Goal: Register for event/course

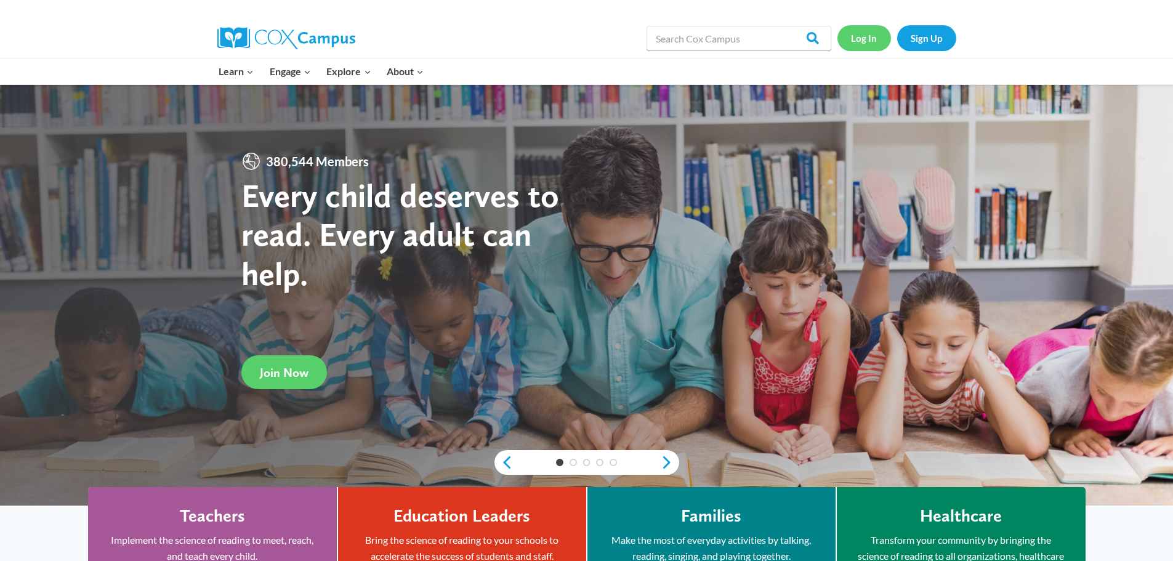
click at [871, 36] on link "Log In" at bounding box center [864, 37] width 54 height 25
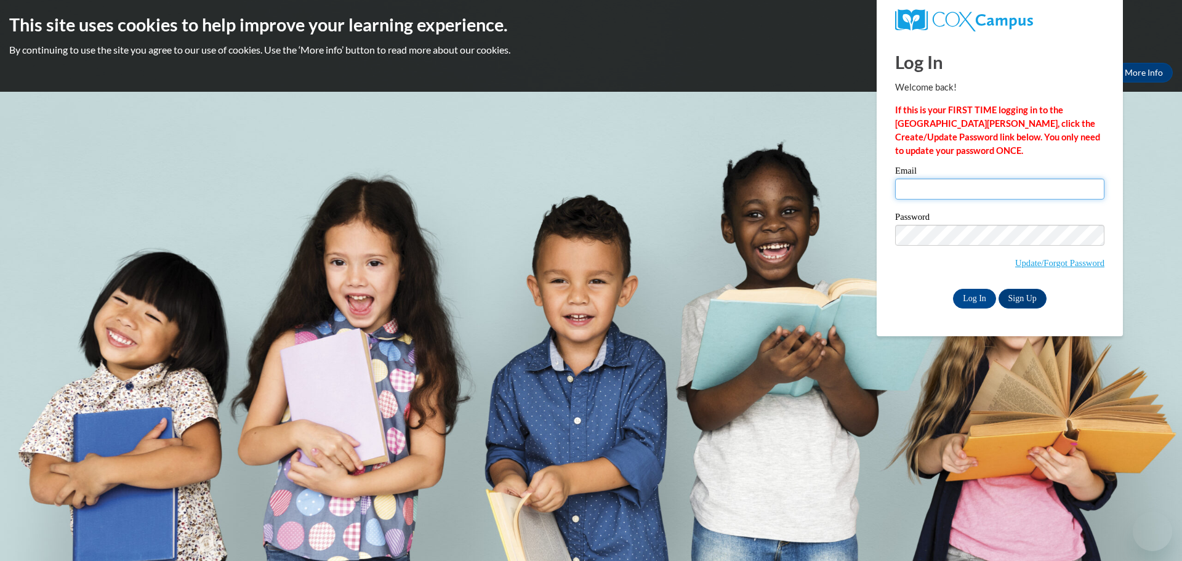
type input "thagman@clintonville.k12.wi.us"
click at [957, 194] on input "thagman@clintonville.k12.wi.us" at bounding box center [999, 189] width 209 height 21
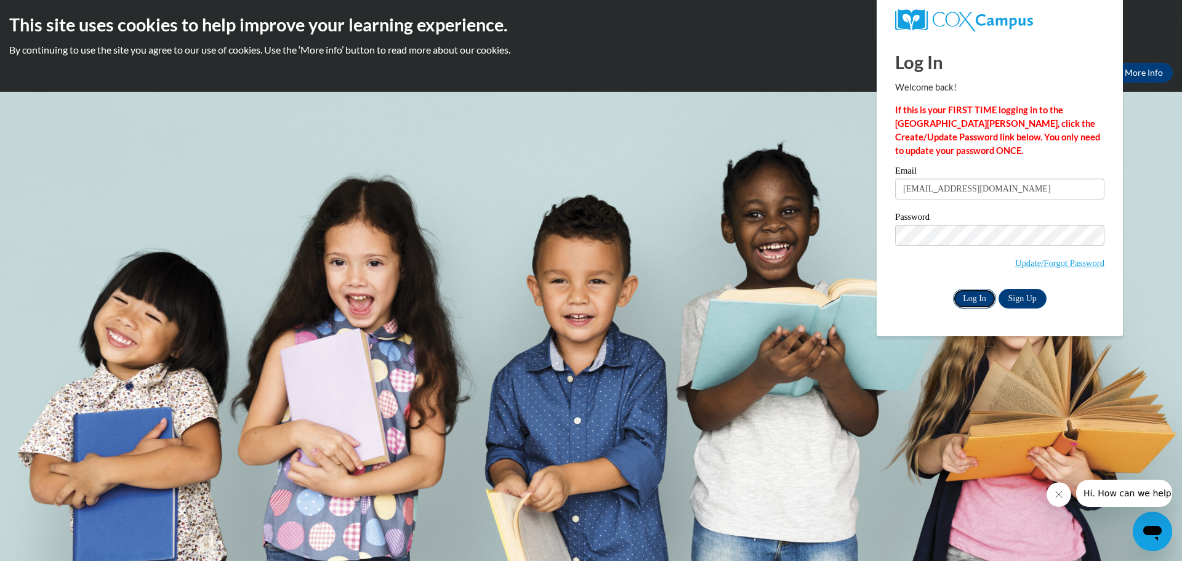
click at [972, 299] on input "Log In" at bounding box center [974, 299] width 43 height 20
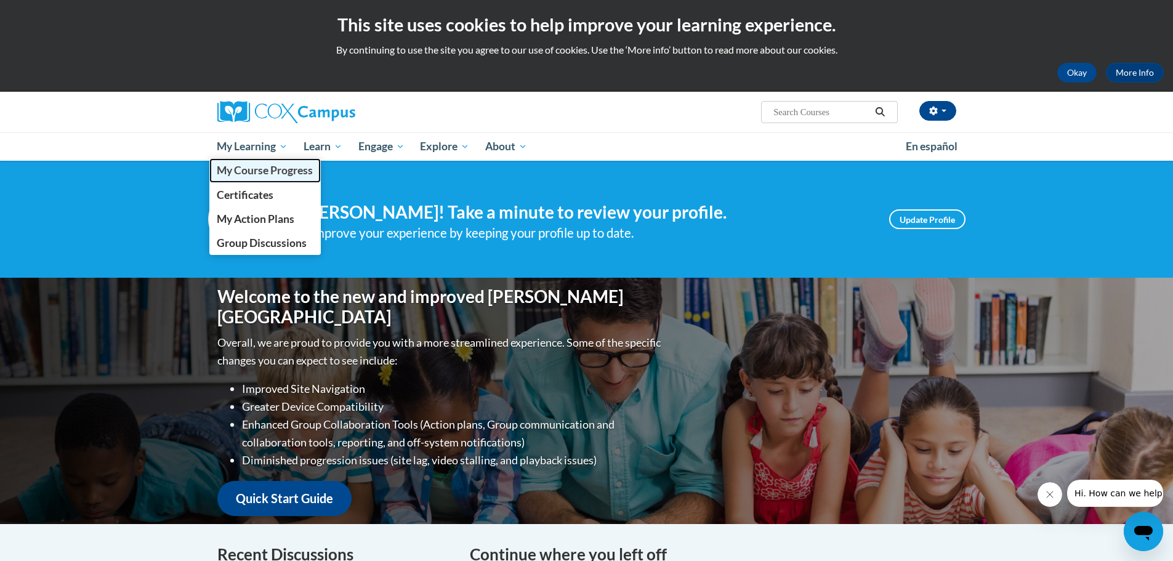
click at [258, 171] on span "My Course Progress" at bounding box center [265, 170] width 96 height 13
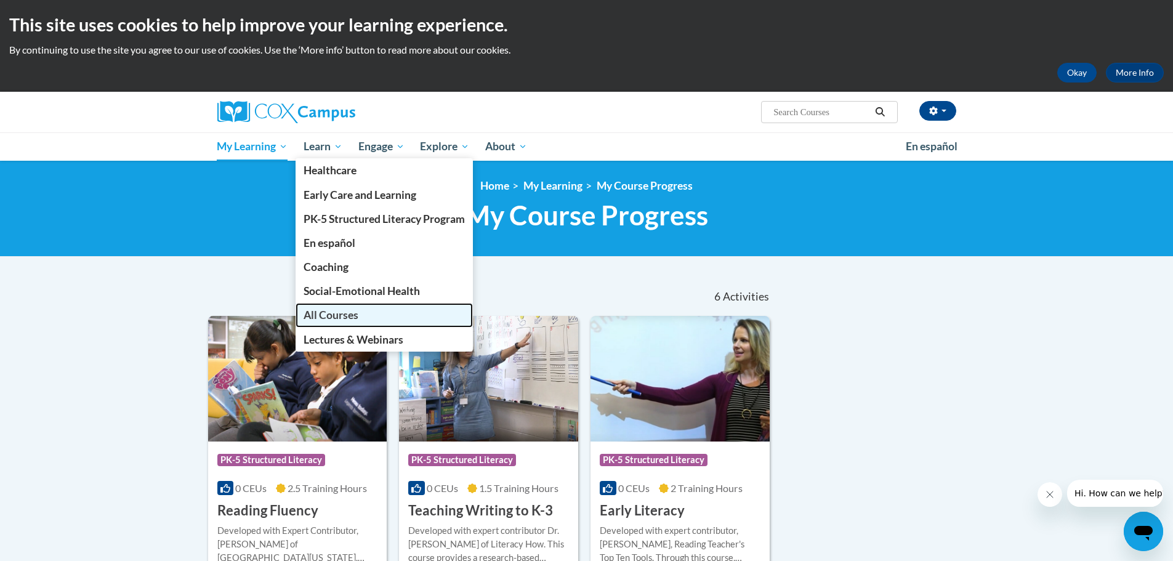
click at [320, 309] on span "All Courses" at bounding box center [331, 314] width 55 height 13
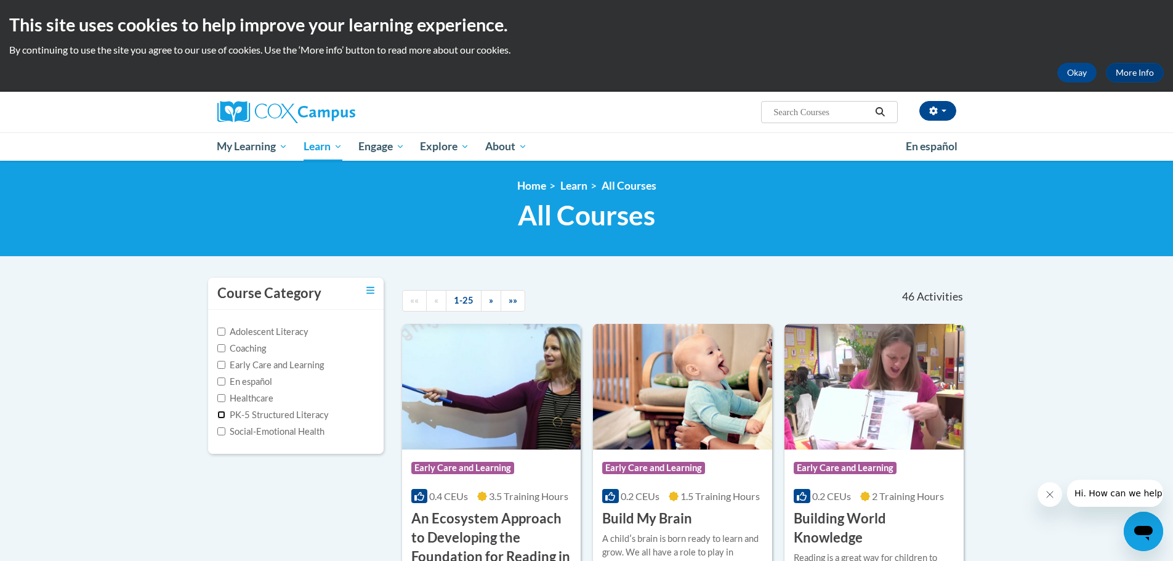
click at [224, 413] on input "PK-5 Structured Literacy" at bounding box center [221, 415] width 8 height 8
checkbox input "true"
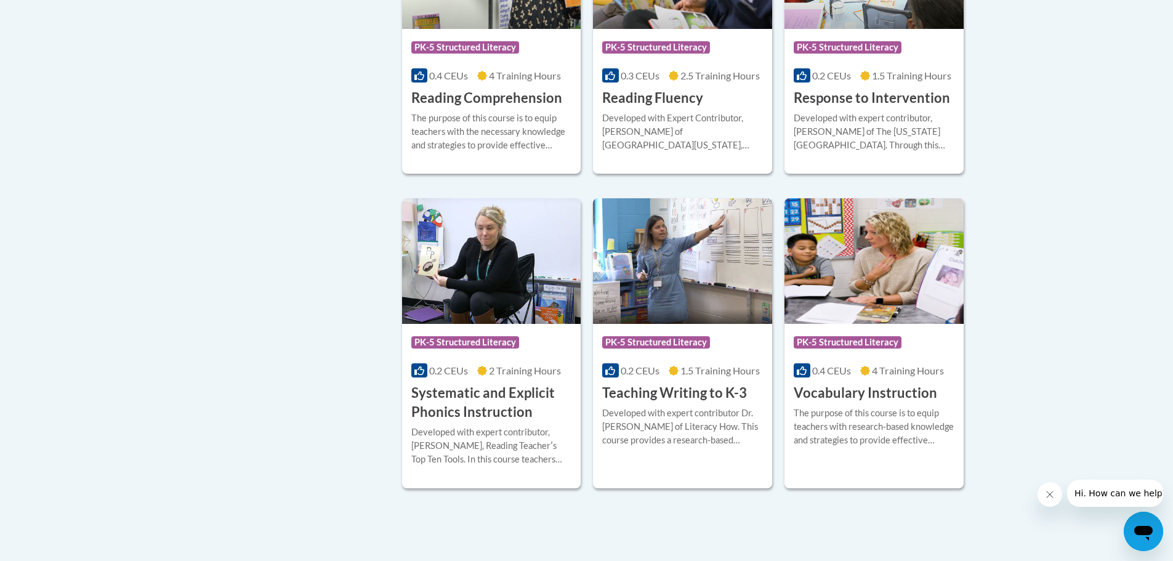
scroll to position [1231, 0]
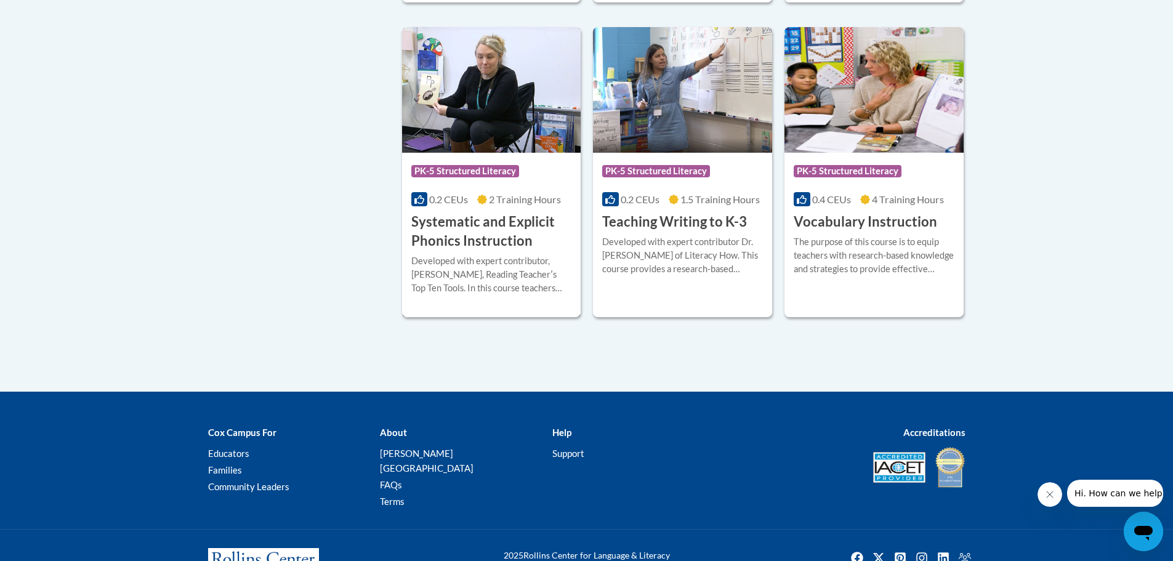
click at [485, 215] on h3 "Systematic and Explicit Phonics Instruction" at bounding box center [491, 231] width 161 height 38
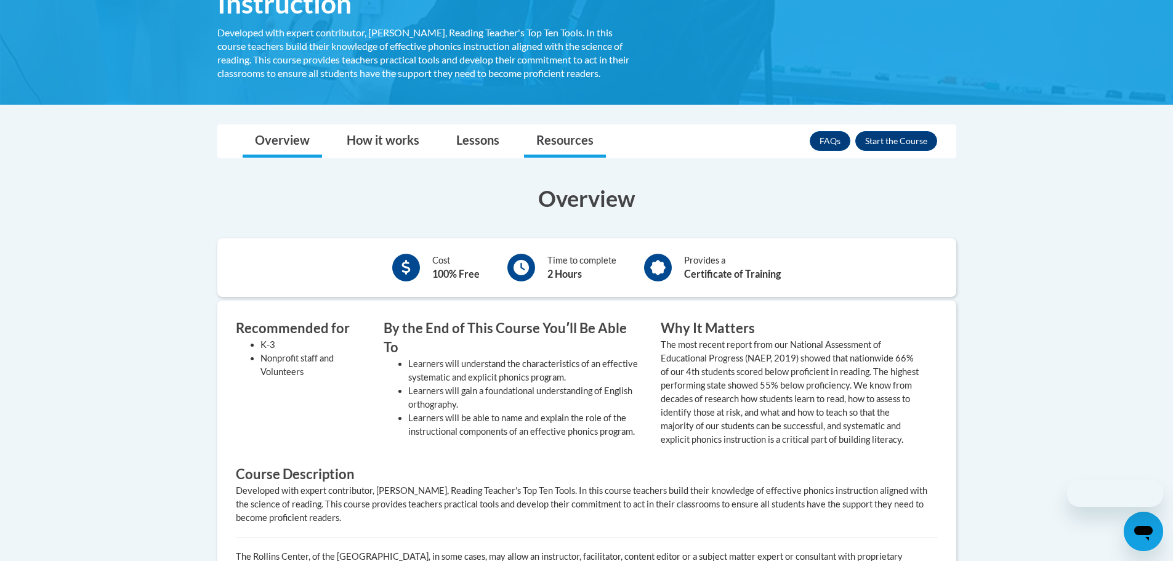
scroll to position [369, 0]
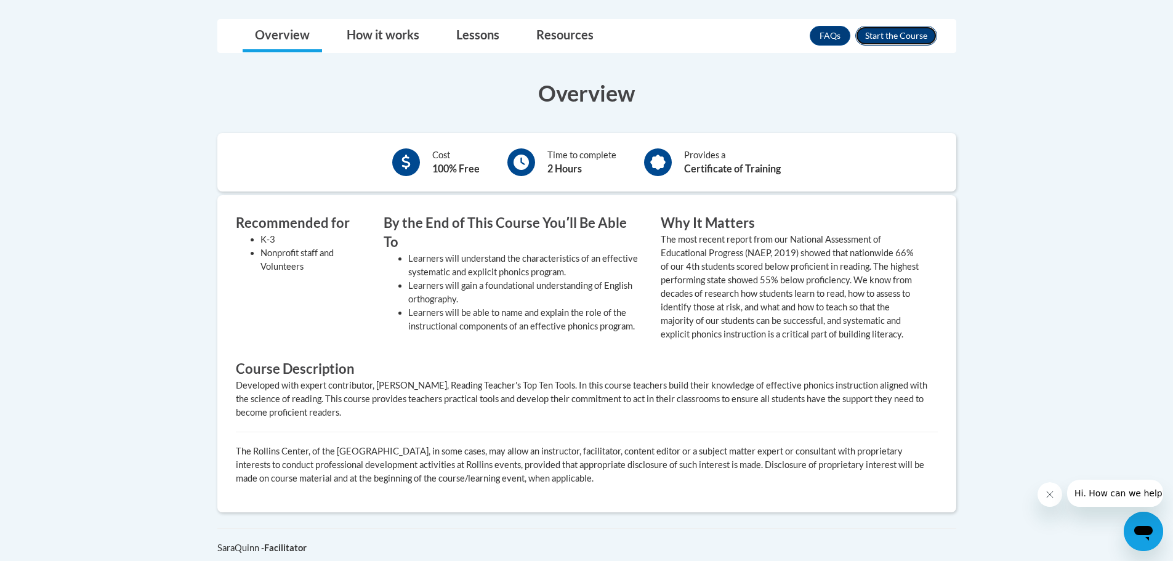
click at [910, 33] on button "Enroll" at bounding box center [896, 36] width 82 height 20
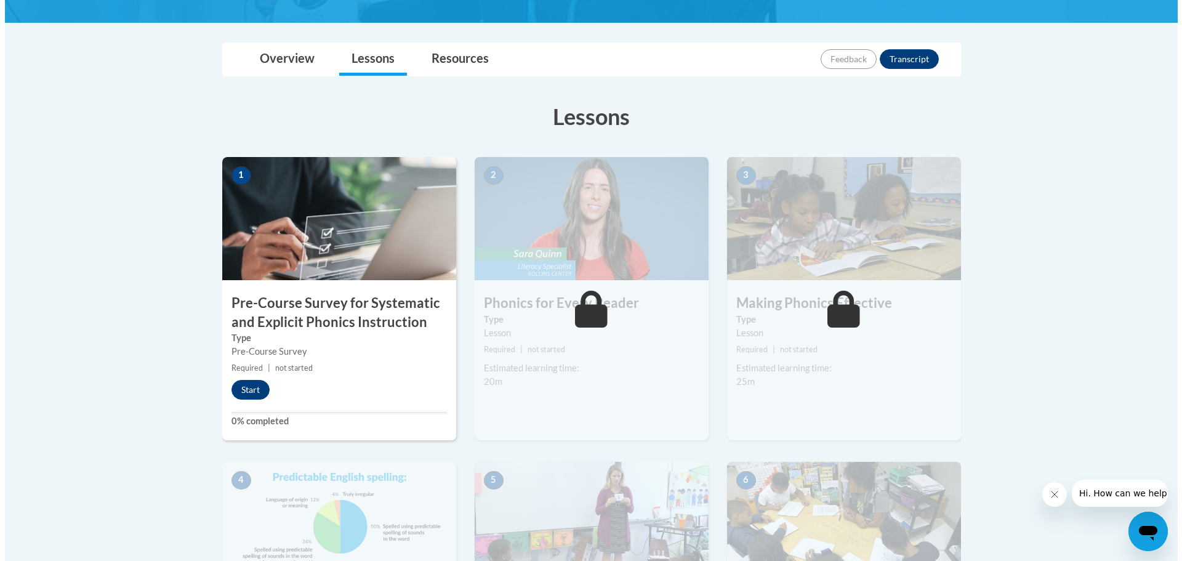
scroll to position [246, 0]
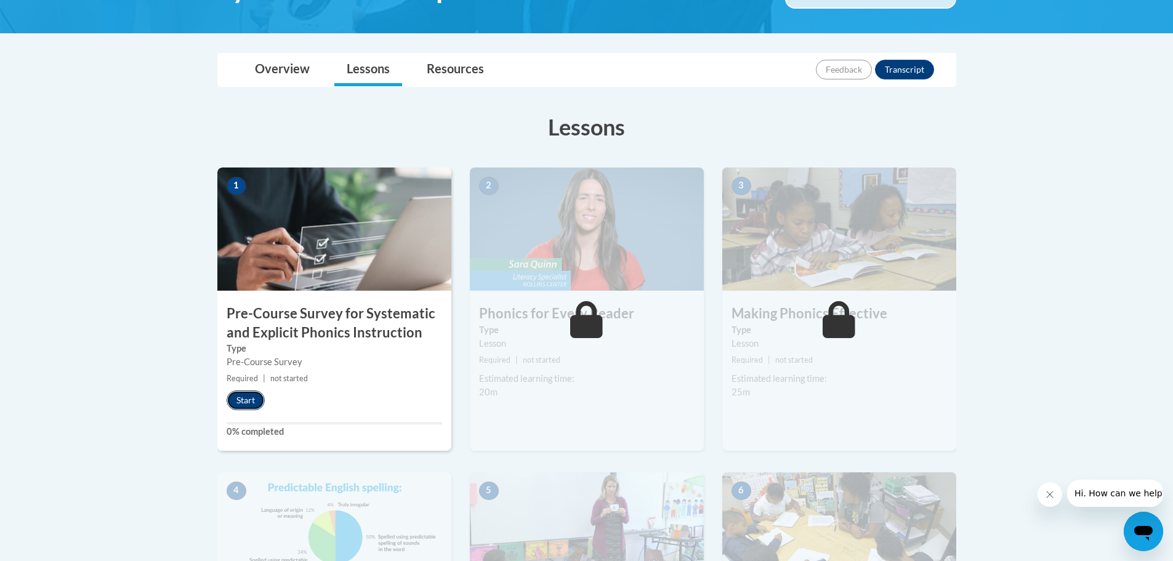
click at [244, 399] on button "Start" at bounding box center [246, 400] width 38 height 20
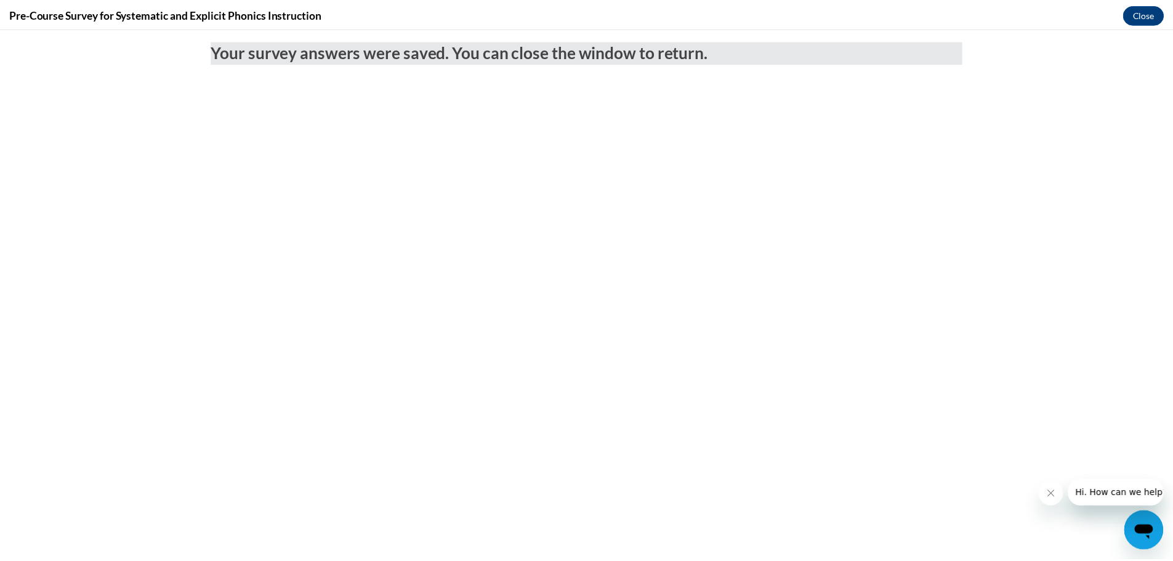
scroll to position [0, 0]
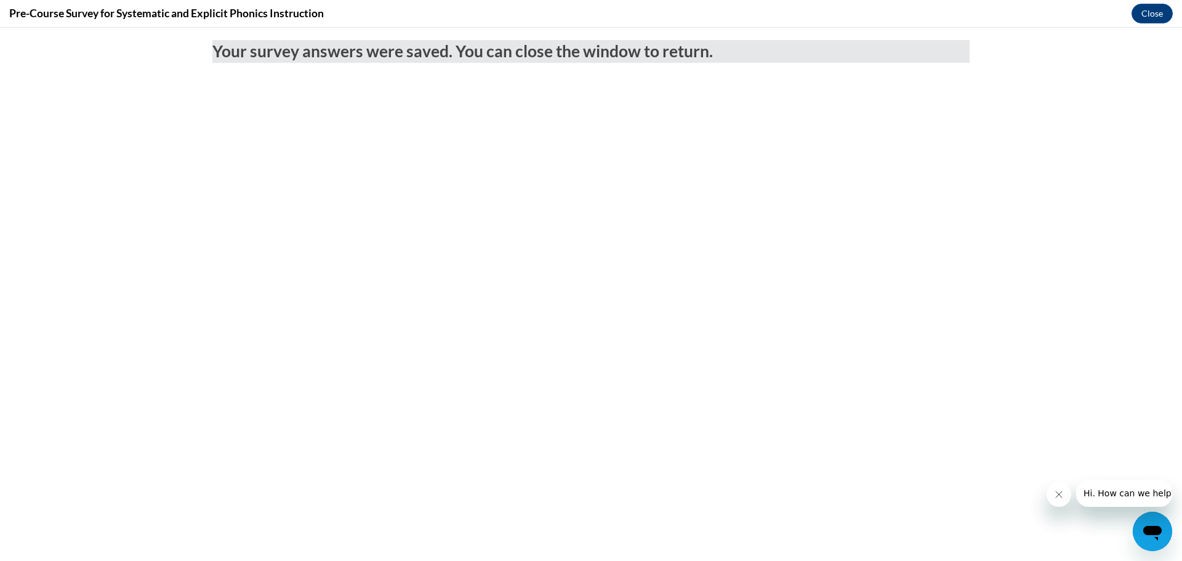
click label "Fulfill a legislative requirement."
click input "Fulfill a legislative requirement."
radio input "true"
click input "Submit feedback"
click at [1146, 14] on button "Close" at bounding box center [1152, 14] width 41 height 20
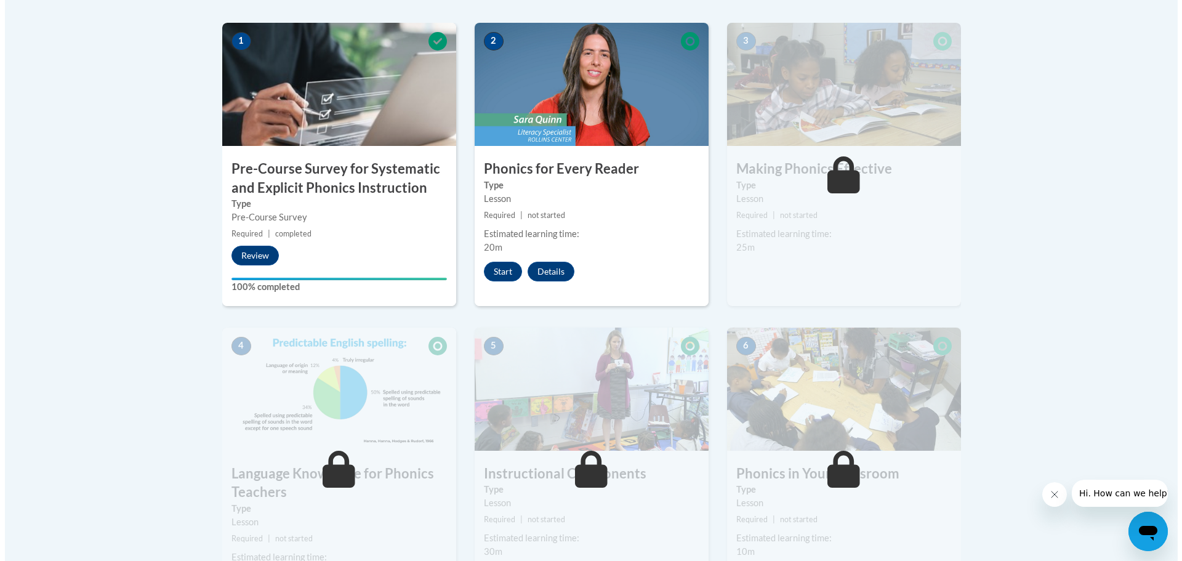
scroll to position [369, 0]
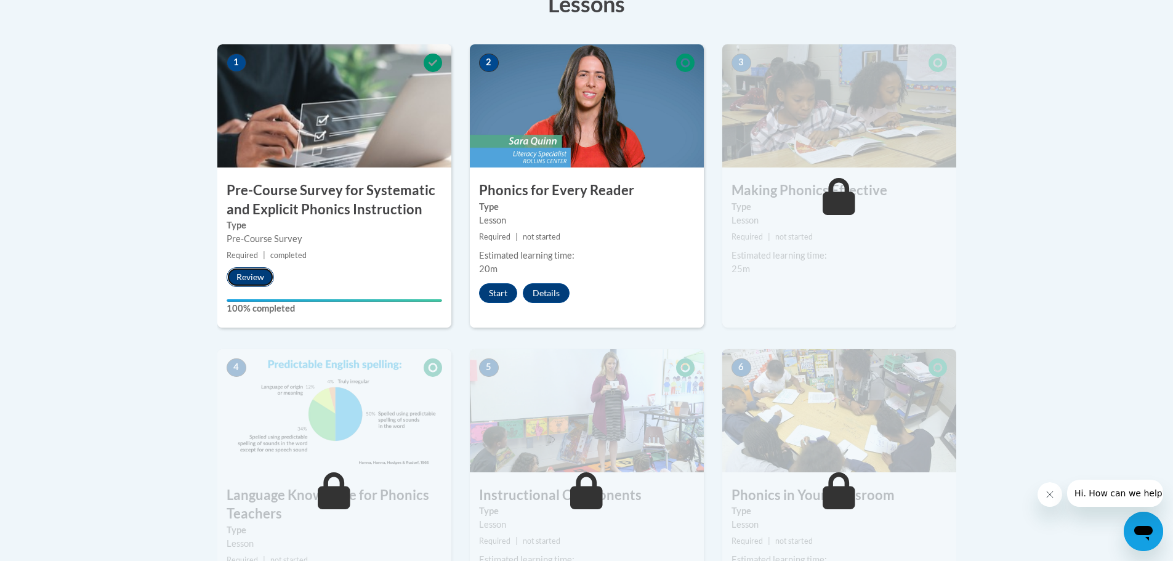
click at [235, 278] on button "Review" at bounding box center [250, 277] width 47 height 20
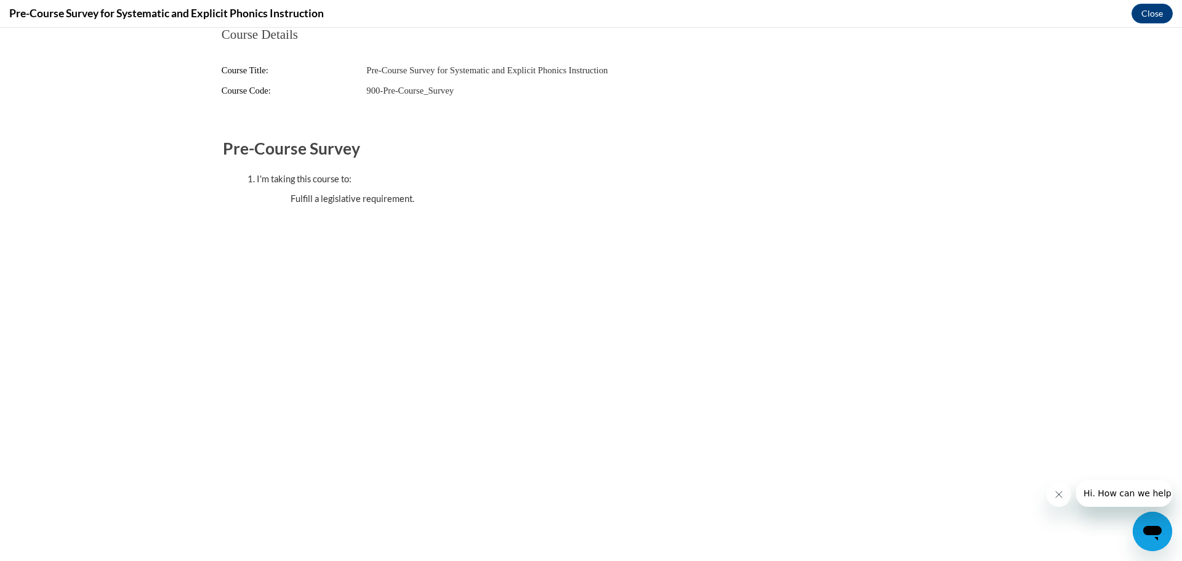
scroll to position [0, 0]
click at [1146, 9] on button "Close" at bounding box center [1152, 14] width 41 height 20
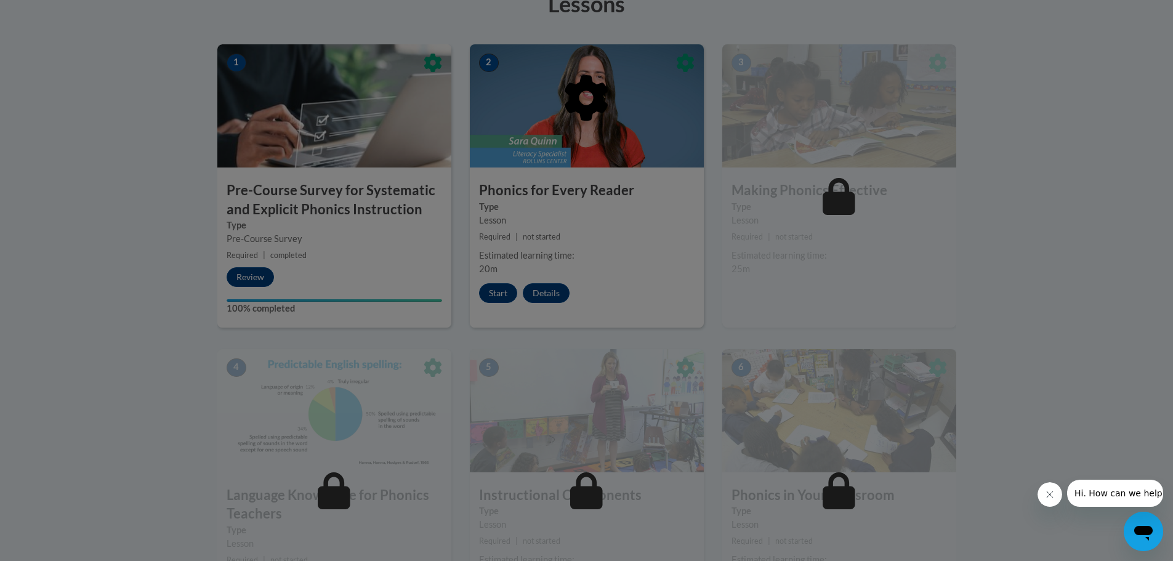
click at [496, 291] on div at bounding box center [586, 280] width 1173 height 561
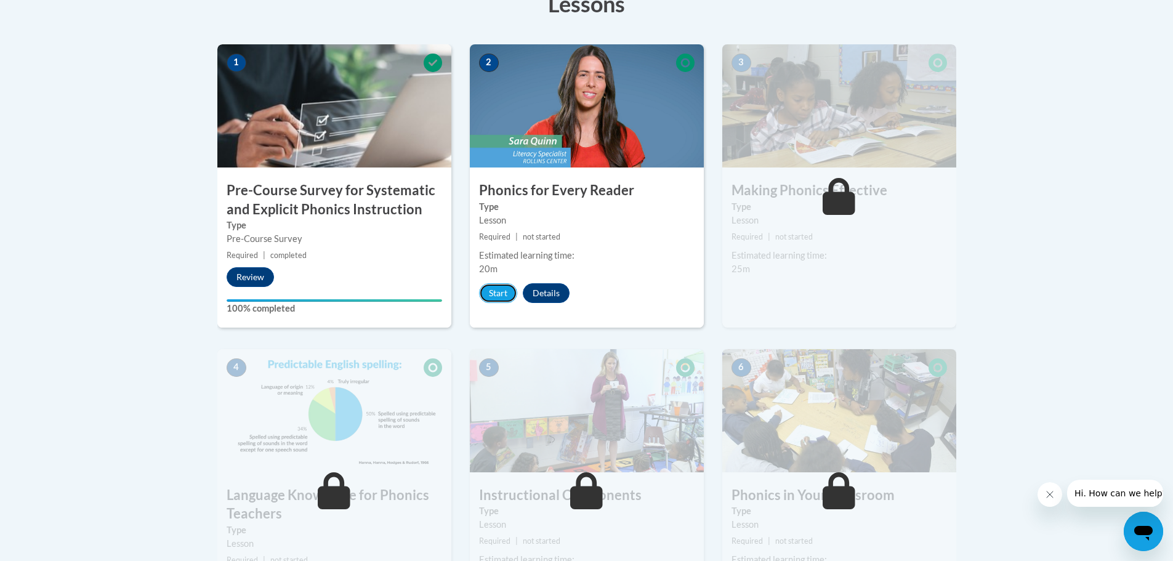
click at [496, 291] on button "Start" at bounding box center [498, 293] width 38 height 20
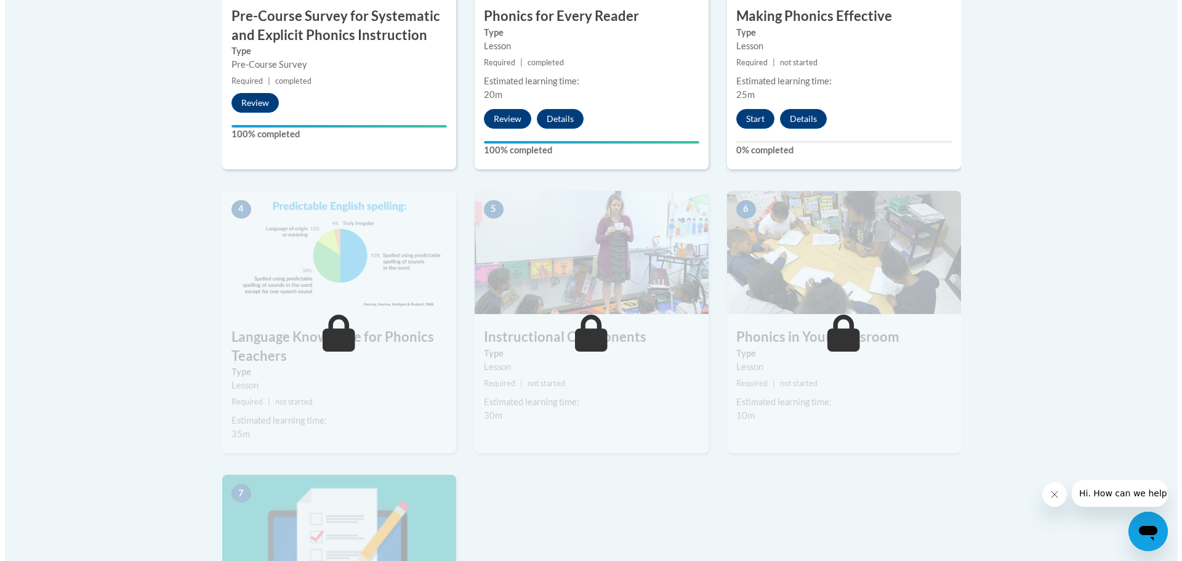
scroll to position [541, 0]
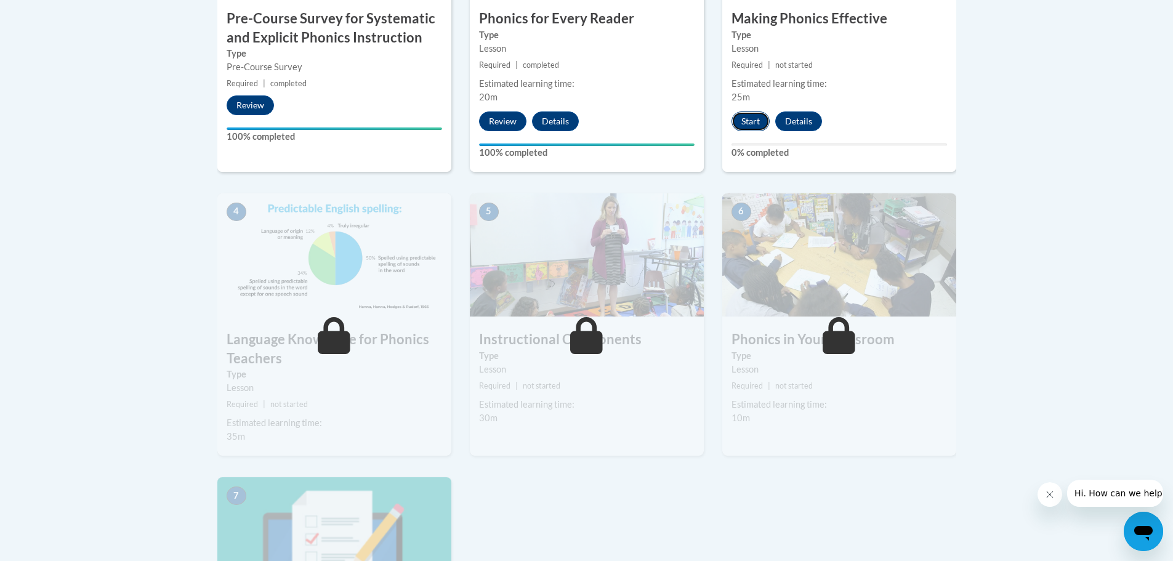
click at [749, 123] on button "Start" at bounding box center [750, 121] width 38 height 20
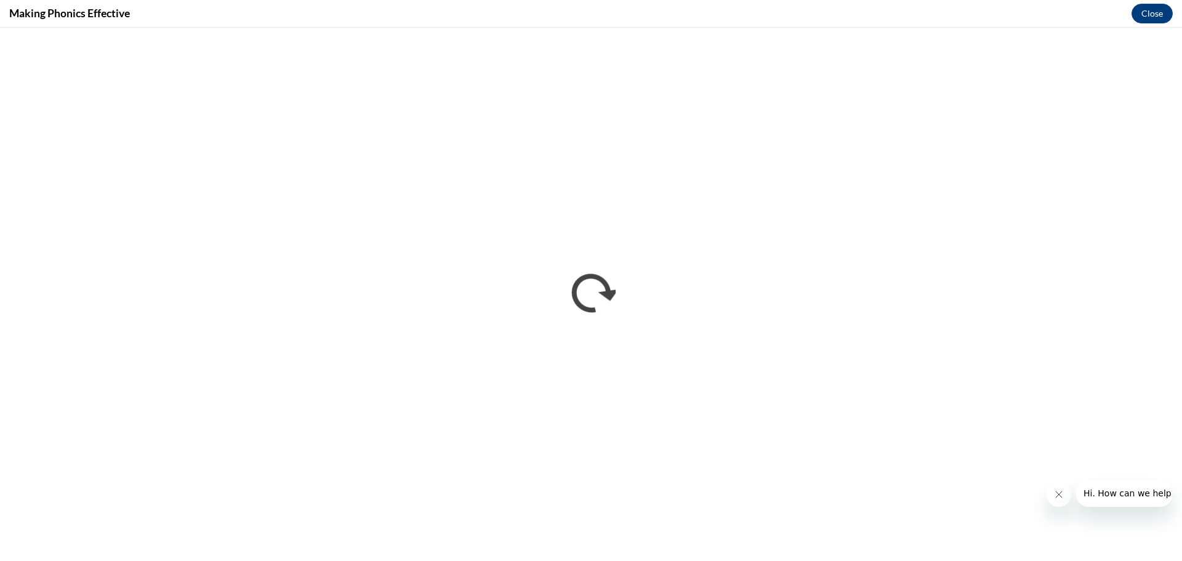
scroll to position [0, 0]
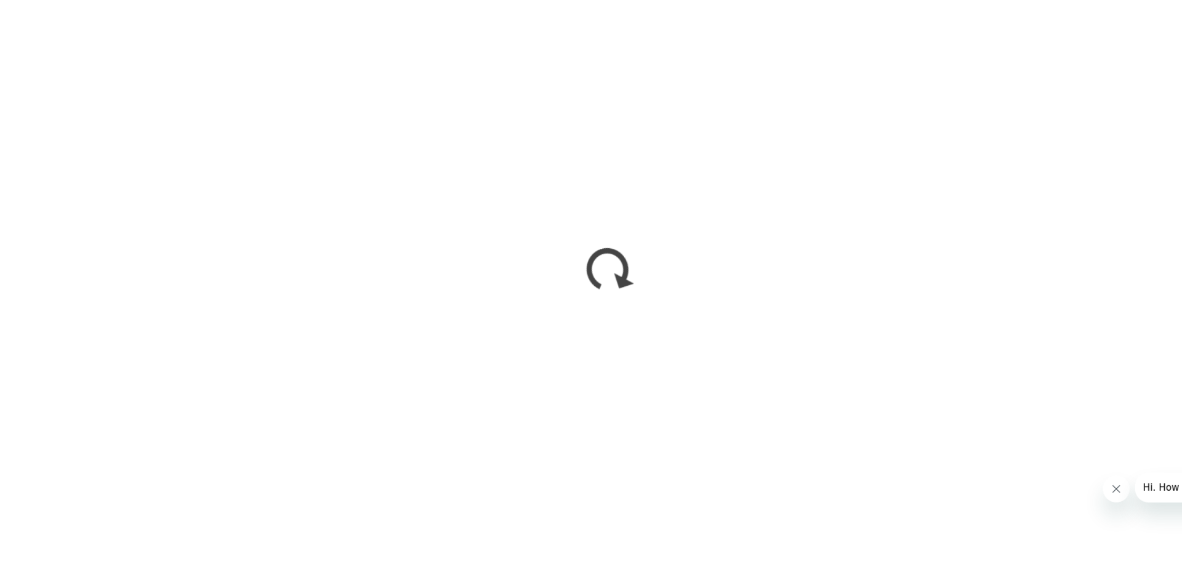
click at [1109, 486] on button "Close message from company" at bounding box center [1115, 487] width 25 height 25
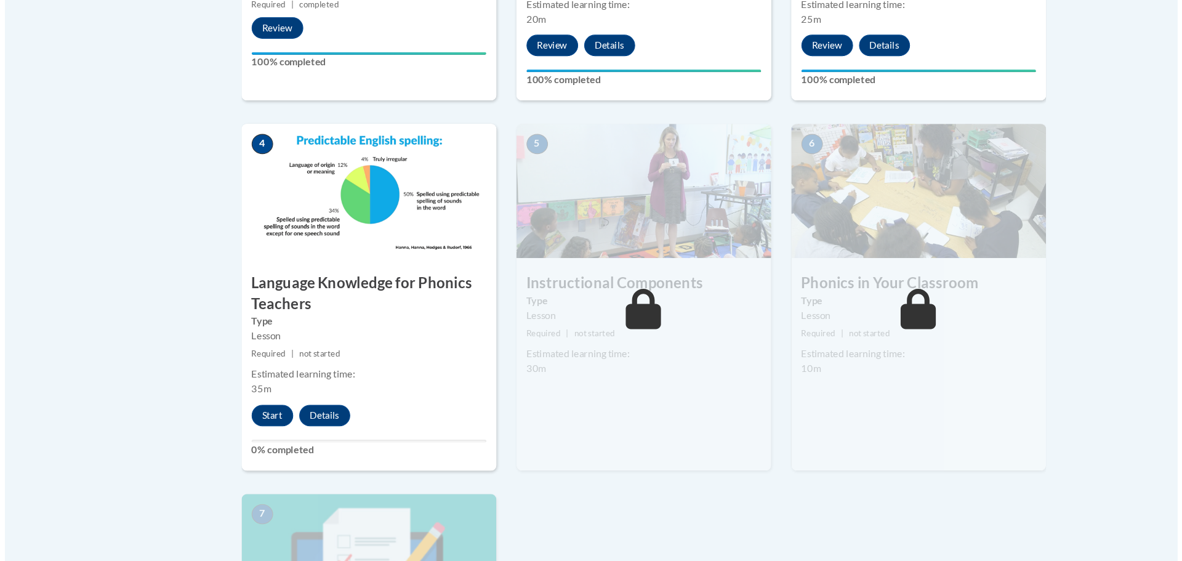
scroll to position [576, 0]
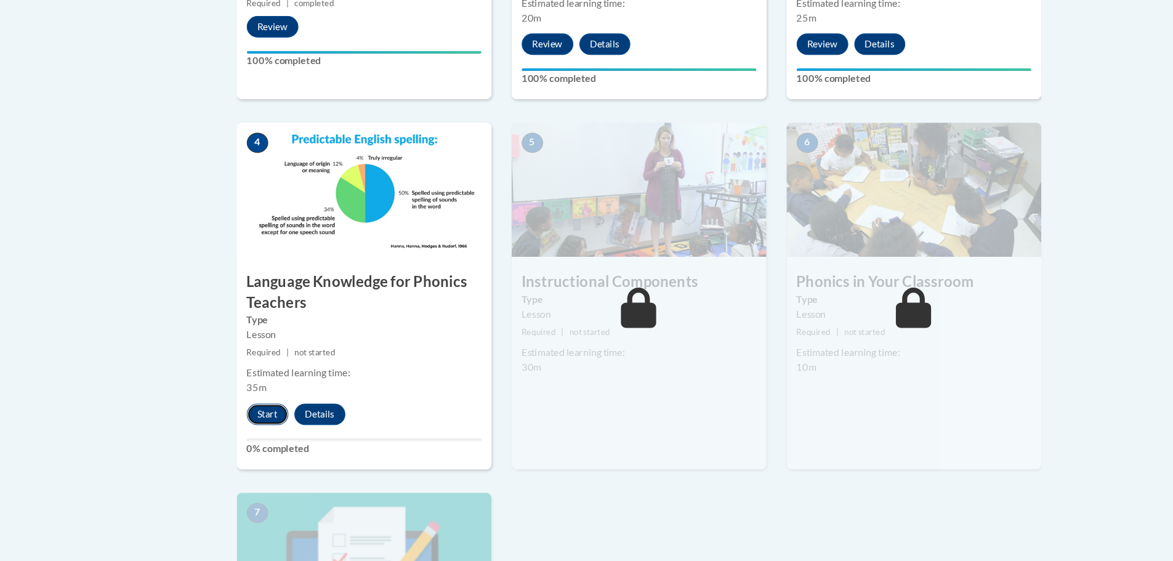
click at [246, 425] on button "Start" at bounding box center [246, 426] width 38 height 20
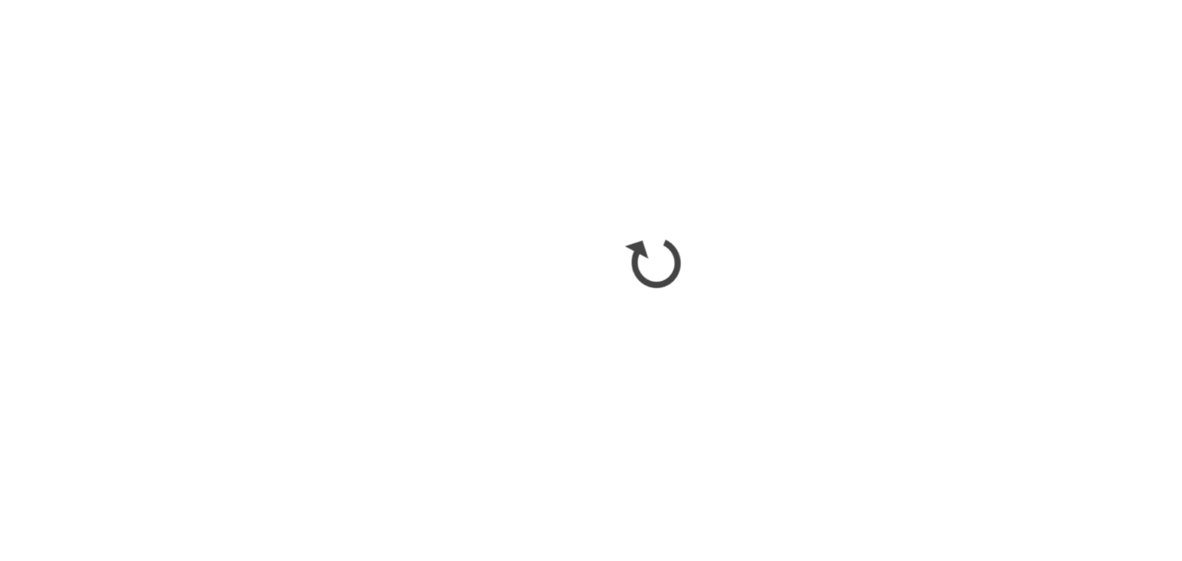
scroll to position [576, 0]
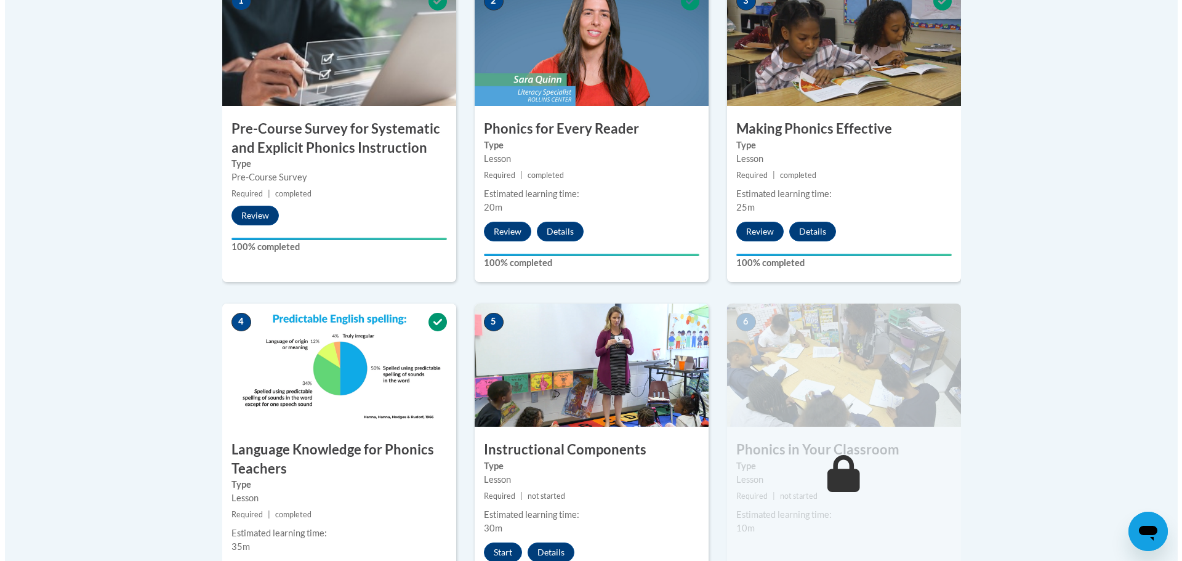
scroll to position [616, 0]
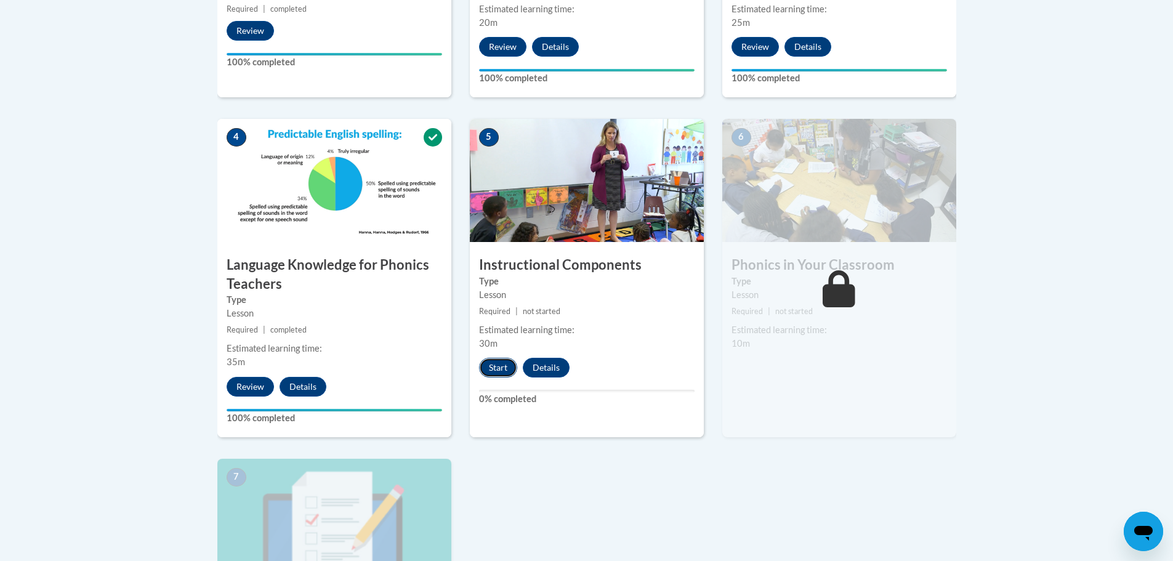
click at [507, 368] on button "Start" at bounding box center [498, 368] width 38 height 20
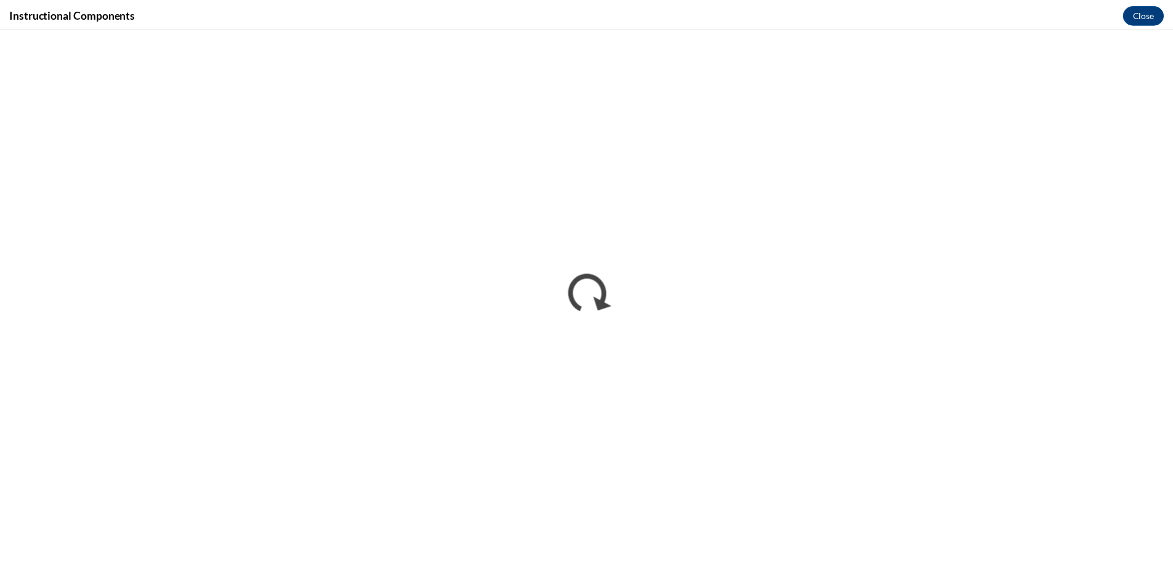
scroll to position [0, 0]
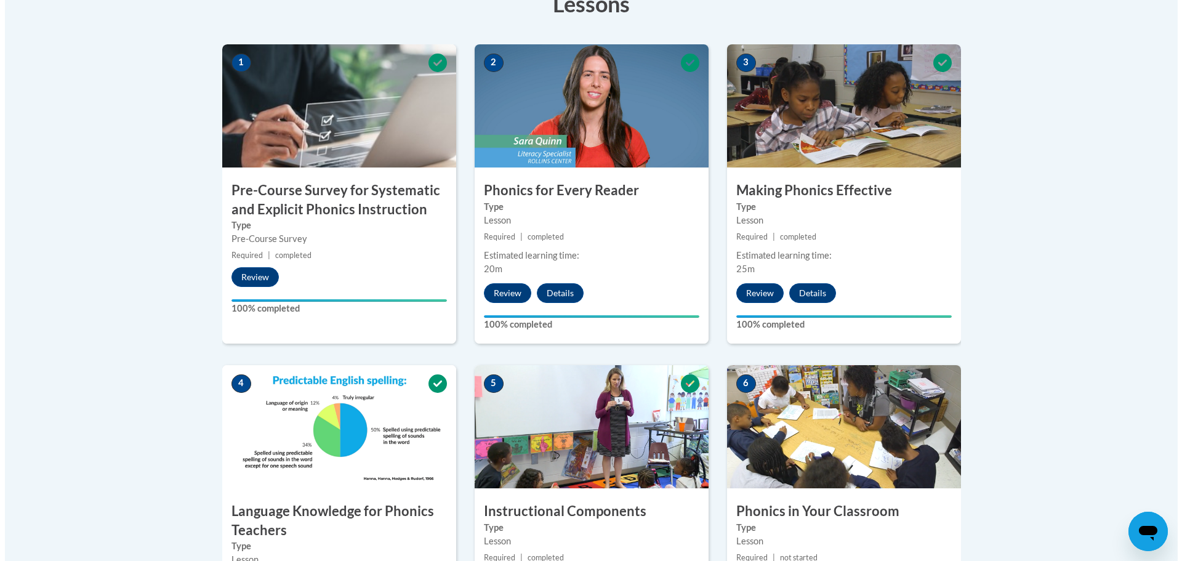
scroll to position [677, 0]
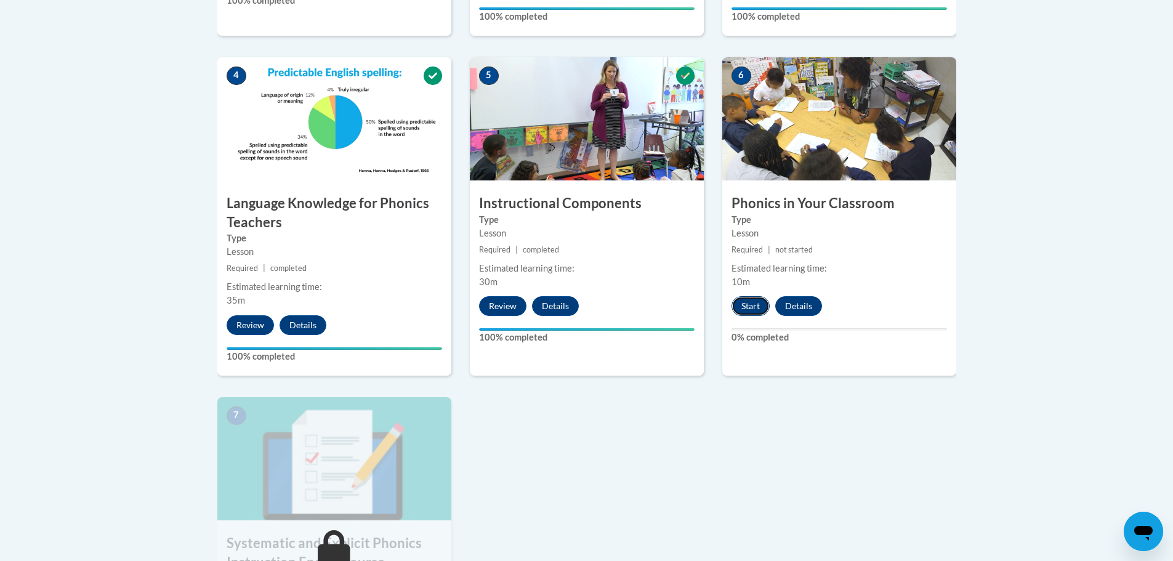
click at [742, 307] on button "Start" at bounding box center [750, 306] width 38 height 20
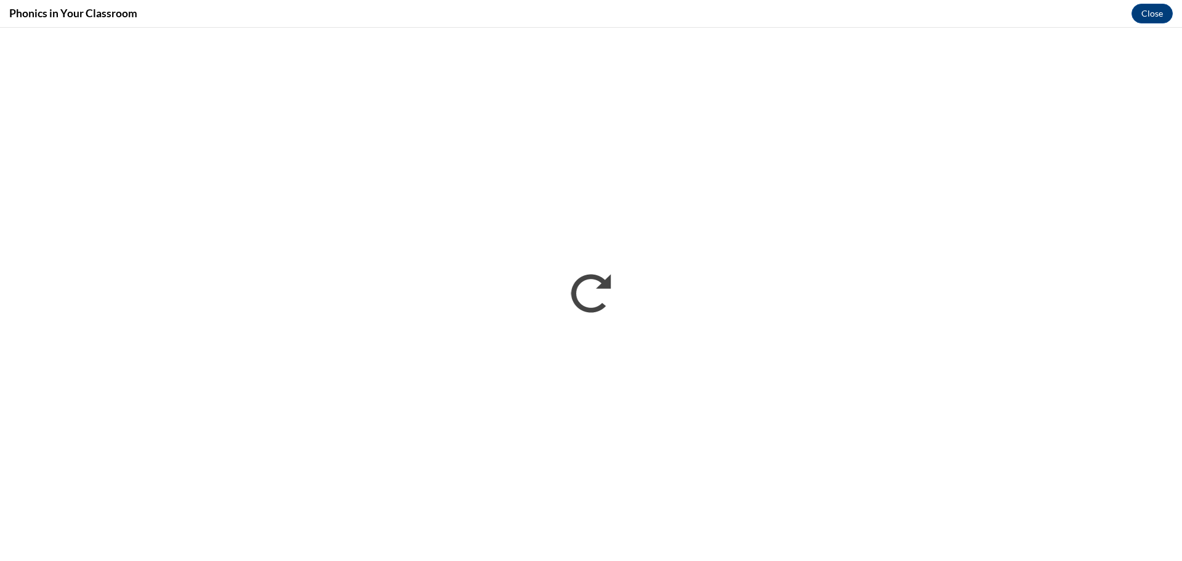
scroll to position [0, 0]
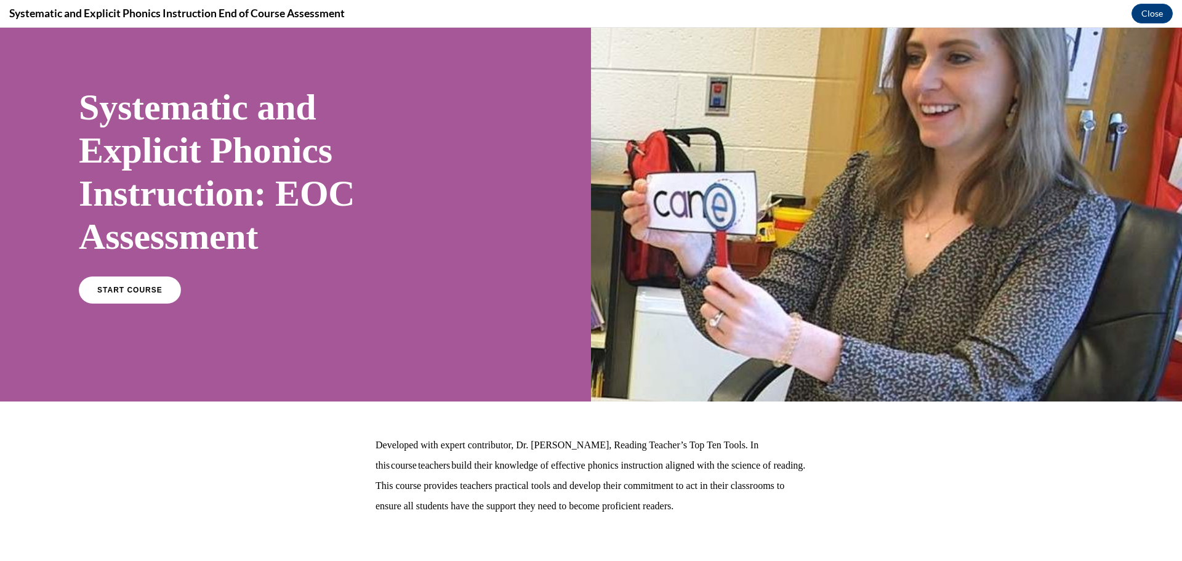
scroll to position [102, 0]
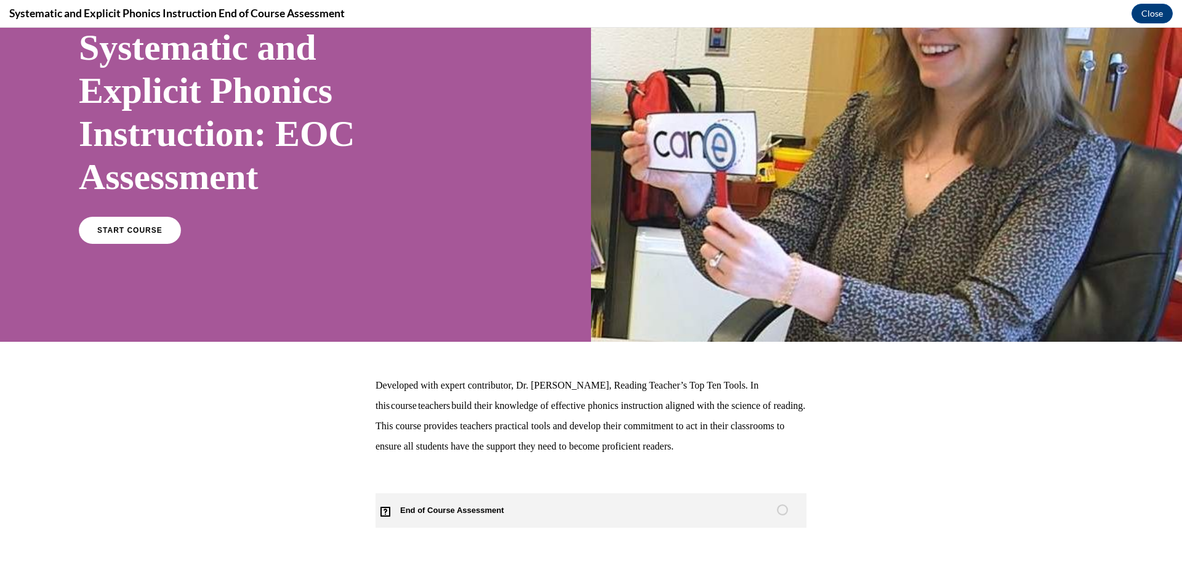
click at [781, 512] on circle "Unstarted" at bounding box center [783, 510] width 10 height 10
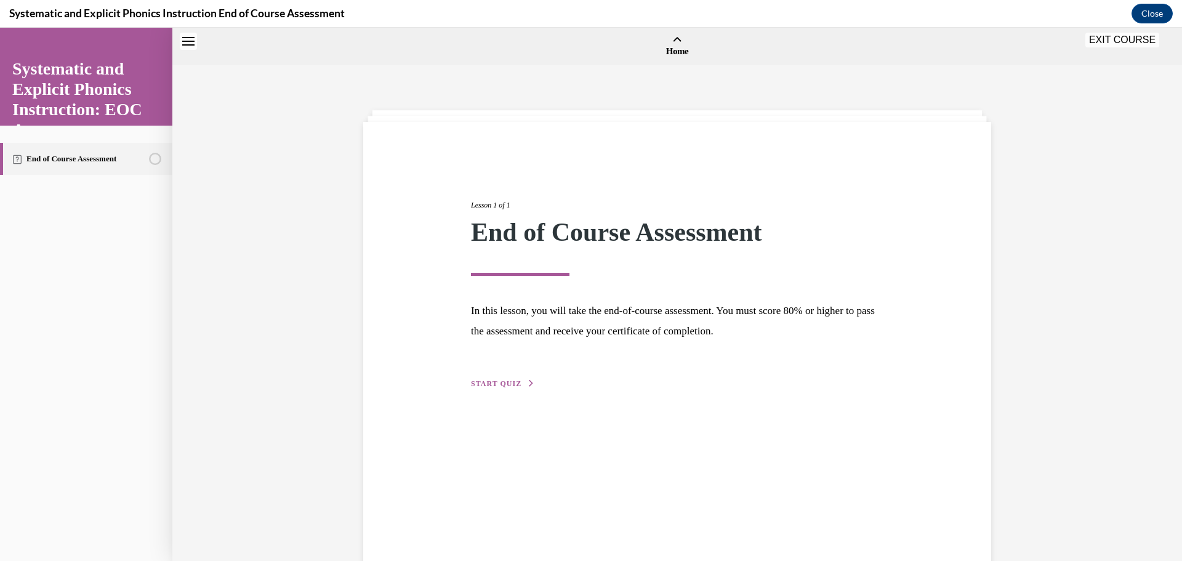
scroll to position [38, 0]
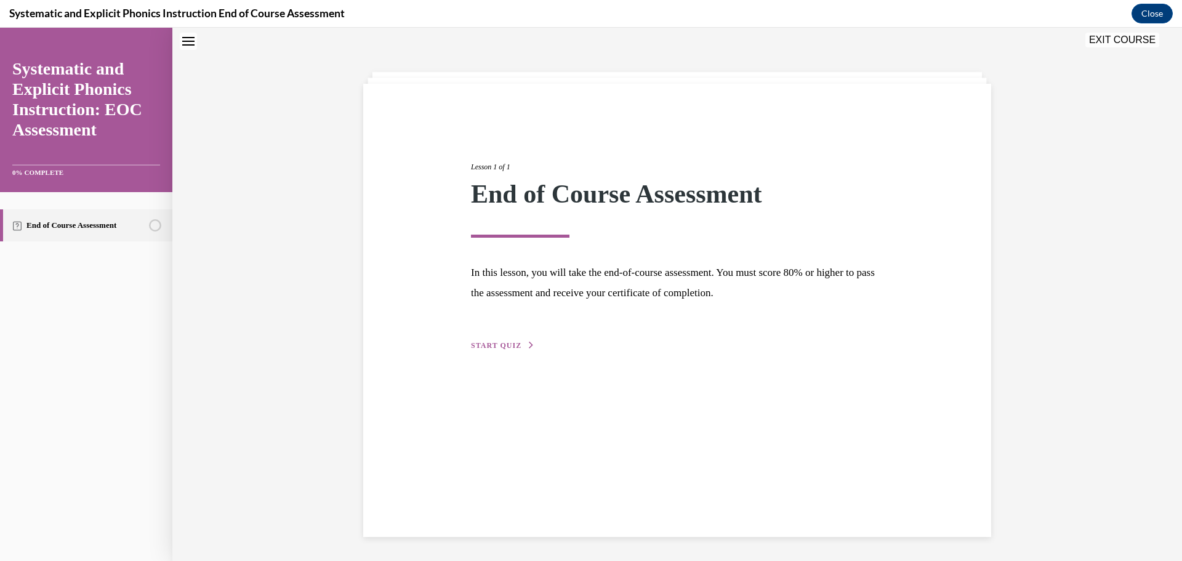
click at [489, 350] on button "START QUIZ" at bounding box center [503, 345] width 64 height 11
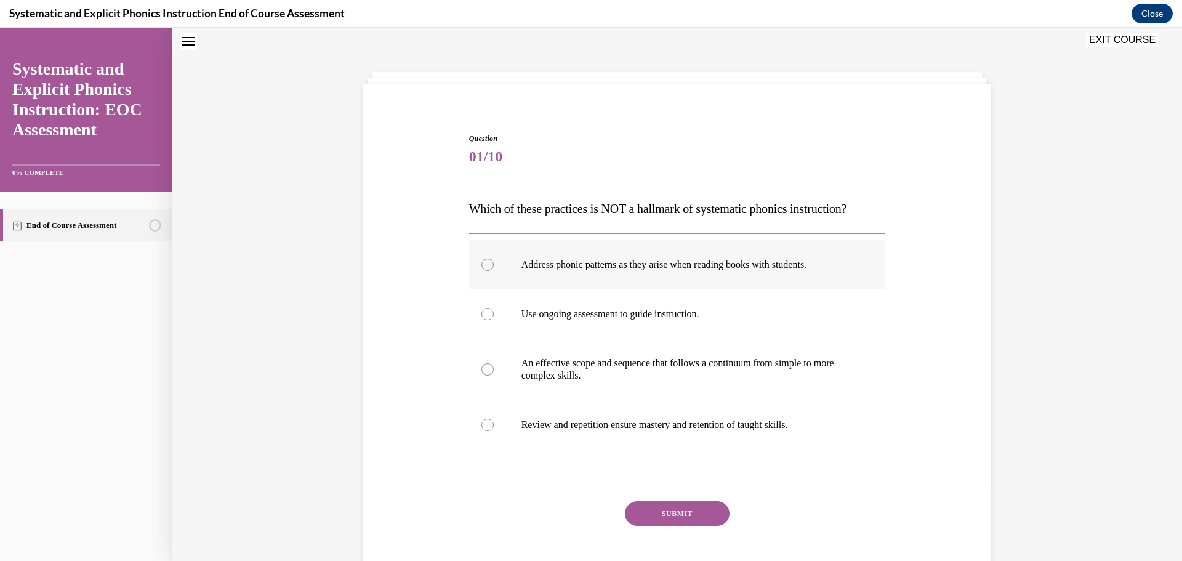
click at [482, 265] on div at bounding box center [487, 265] width 12 height 12
click at [663, 514] on button "SUBMIT" at bounding box center [677, 513] width 105 height 25
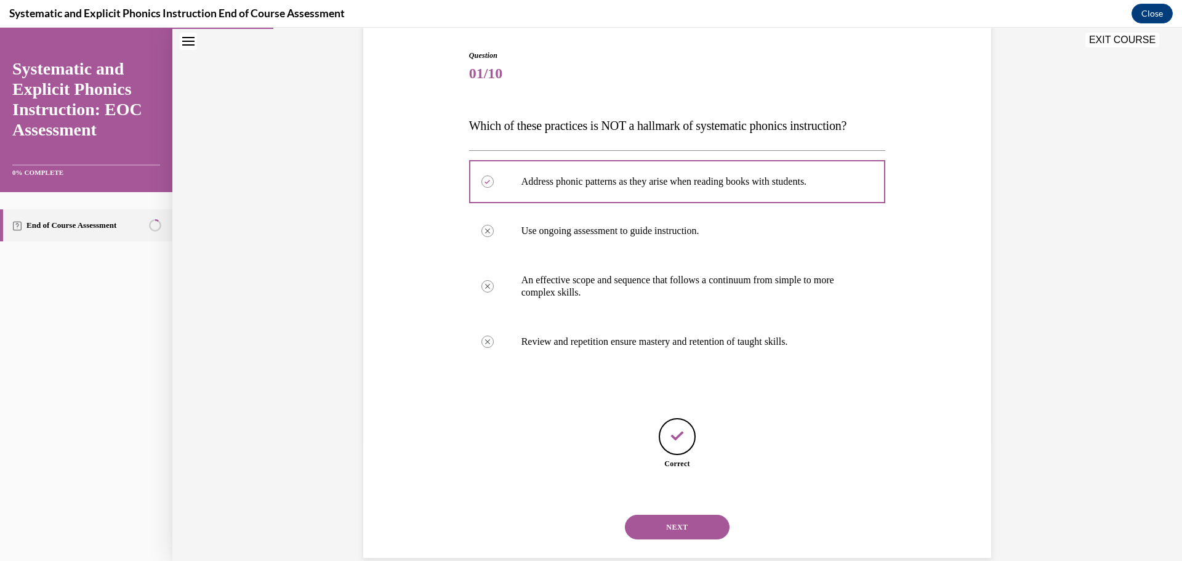
scroll to position [143, 0]
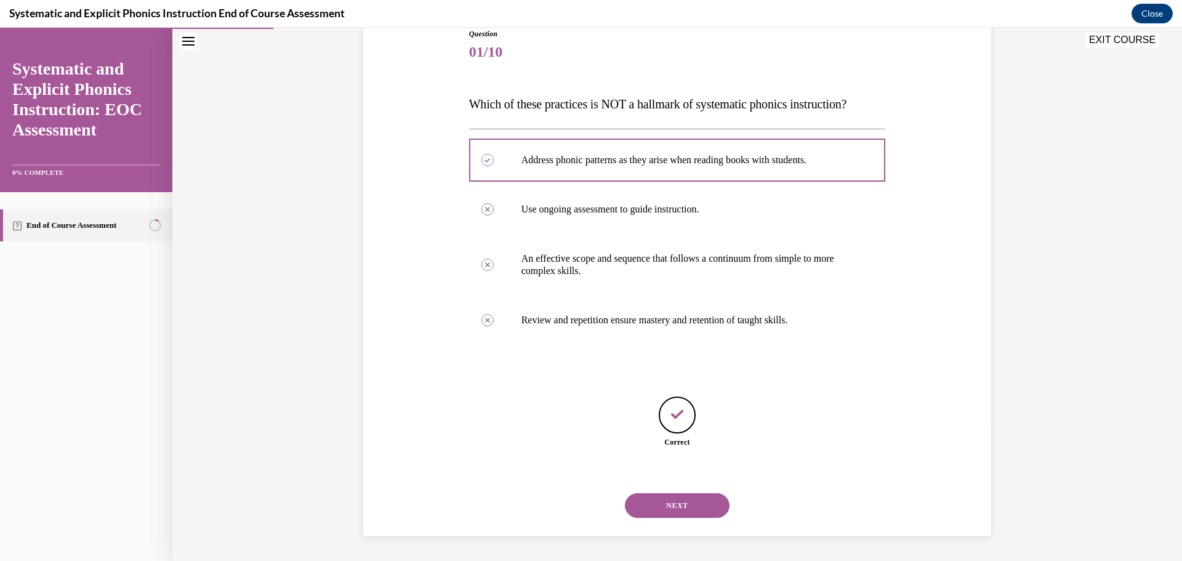
click at [675, 504] on button "NEXT" at bounding box center [677, 505] width 105 height 25
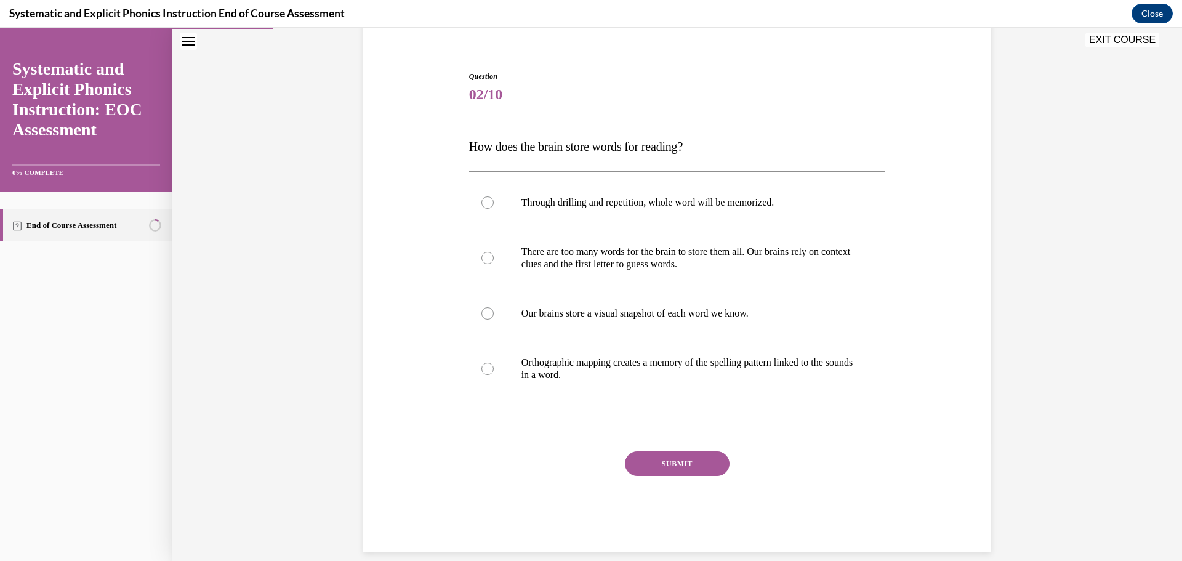
scroll to position [103, 0]
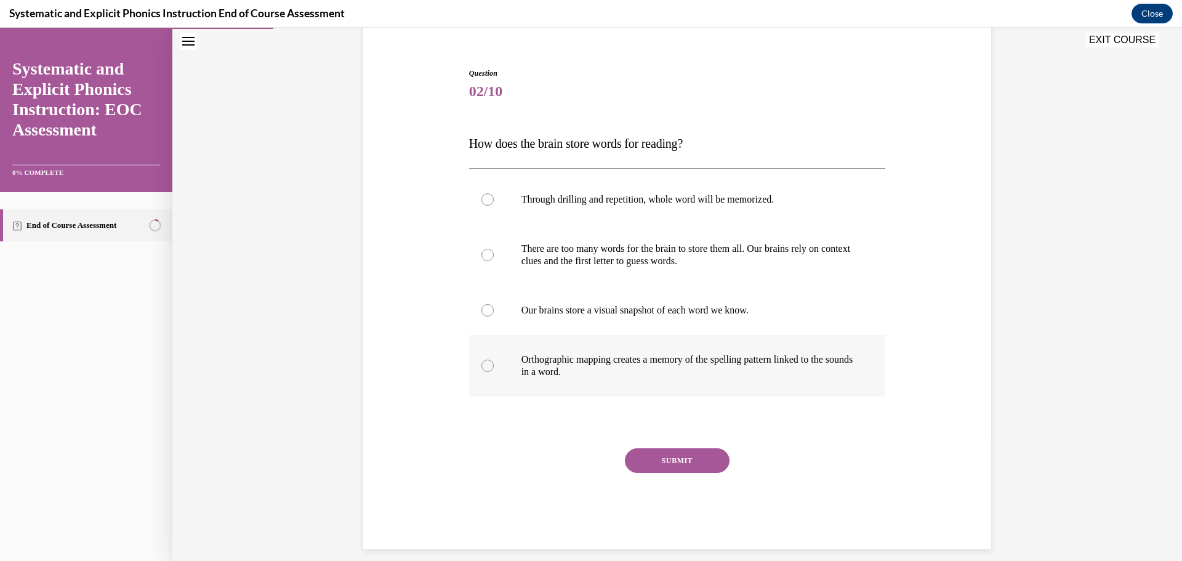
click at [483, 366] on div at bounding box center [487, 366] width 12 height 12
click at [661, 464] on button "SUBMIT" at bounding box center [677, 460] width 105 height 25
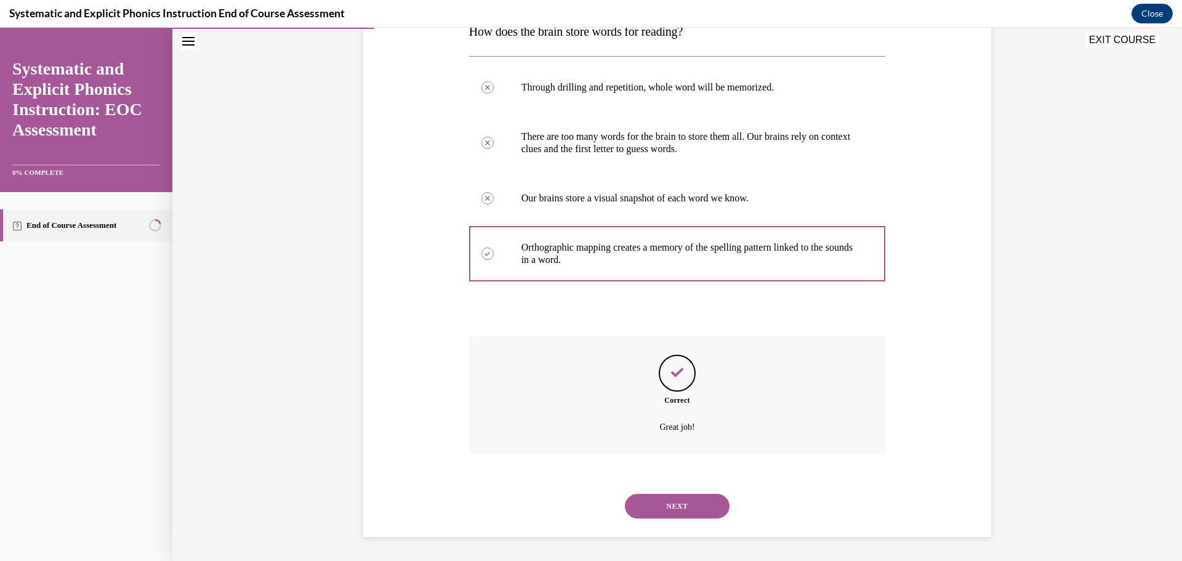
scroll to position [216, 0]
click at [664, 504] on button "NEXT" at bounding box center [677, 505] width 105 height 25
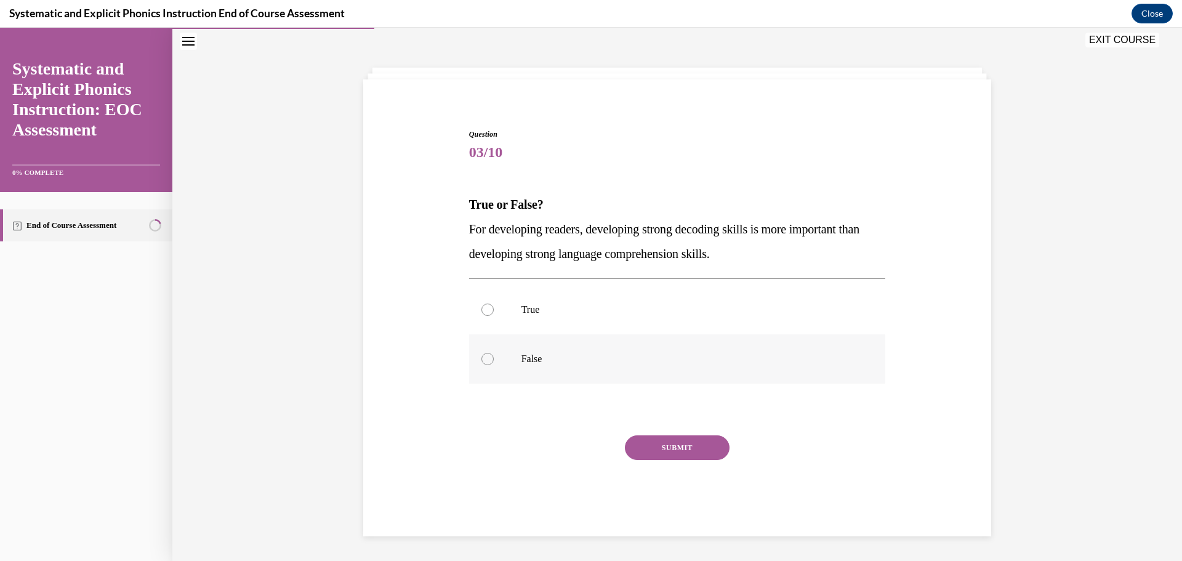
drag, startPoint x: 494, startPoint y: 357, endPoint x: 505, endPoint y: 360, distance: 12.0
click at [494, 357] on div at bounding box center [677, 358] width 417 height 49
click at [687, 443] on button "SUBMIT" at bounding box center [677, 447] width 105 height 25
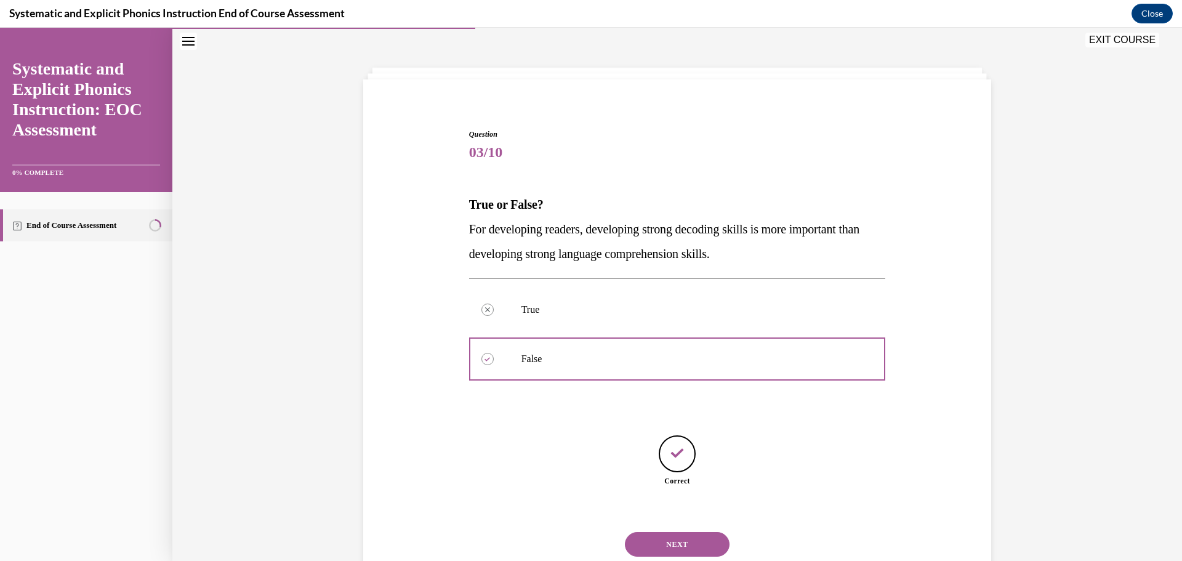
scroll to position [81, 0]
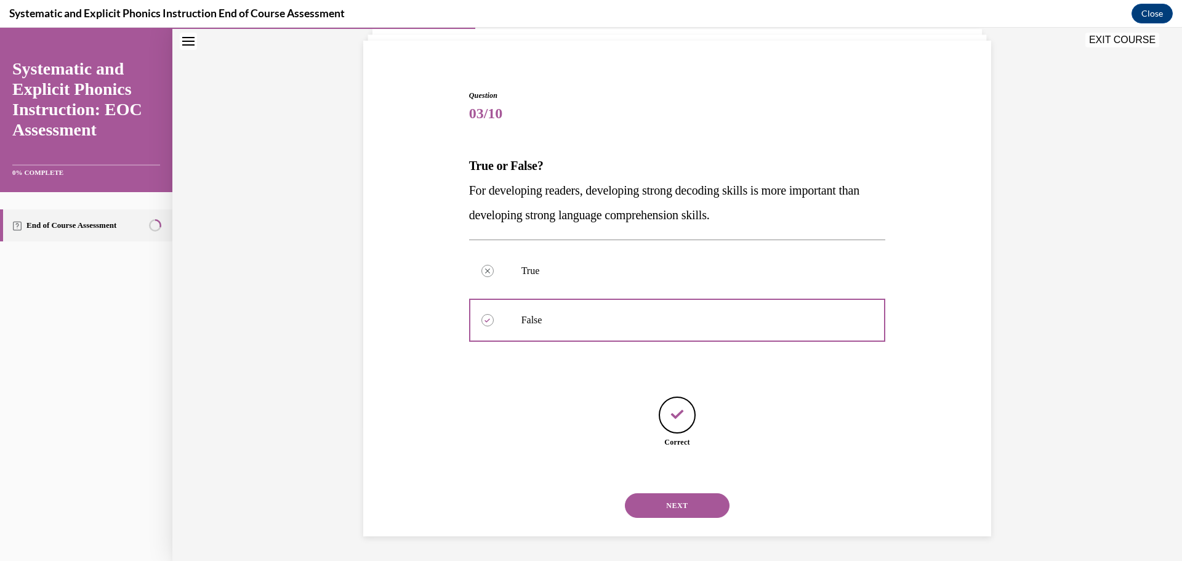
click at [679, 501] on button "NEXT" at bounding box center [677, 505] width 105 height 25
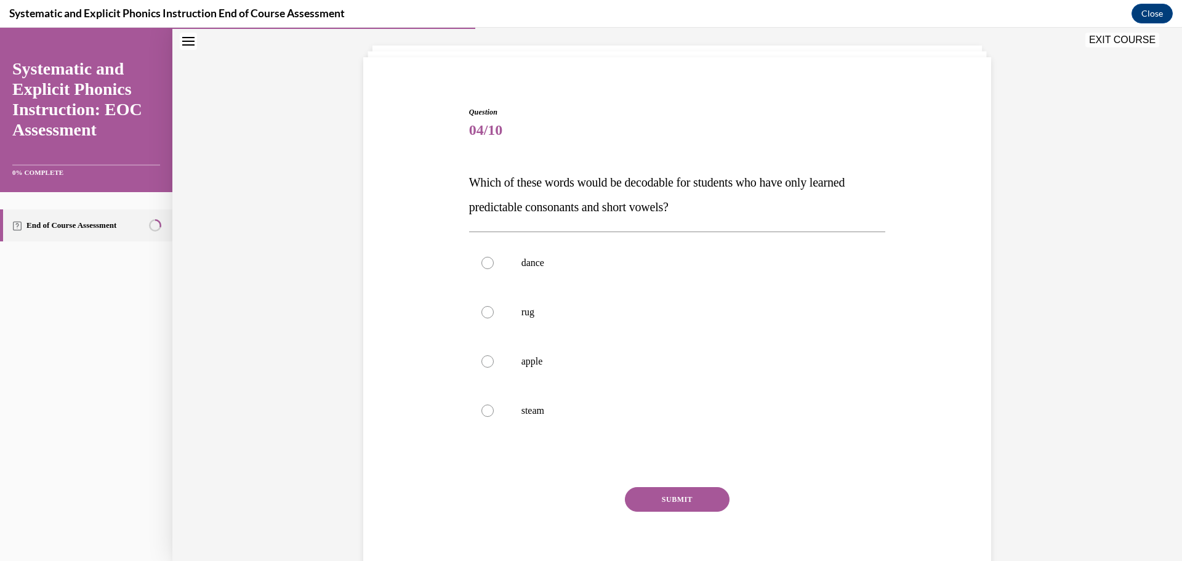
scroll to position [68, 0]
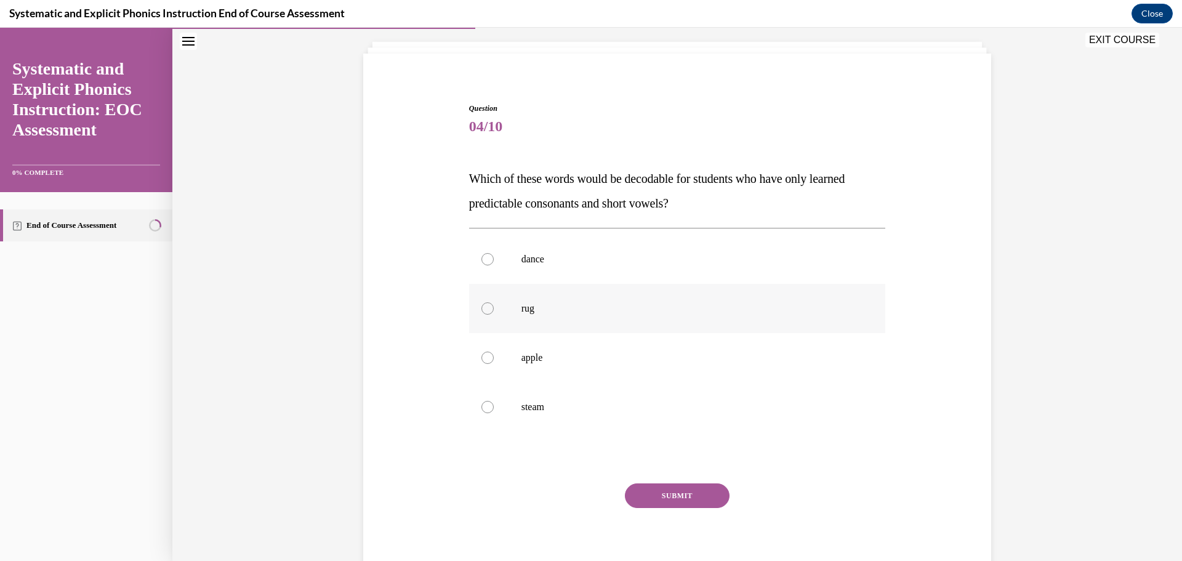
click at [568, 313] on p "rug" at bounding box center [689, 308] width 334 height 12
click at [665, 490] on button "SUBMIT" at bounding box center [677, 495] width 105 height 25
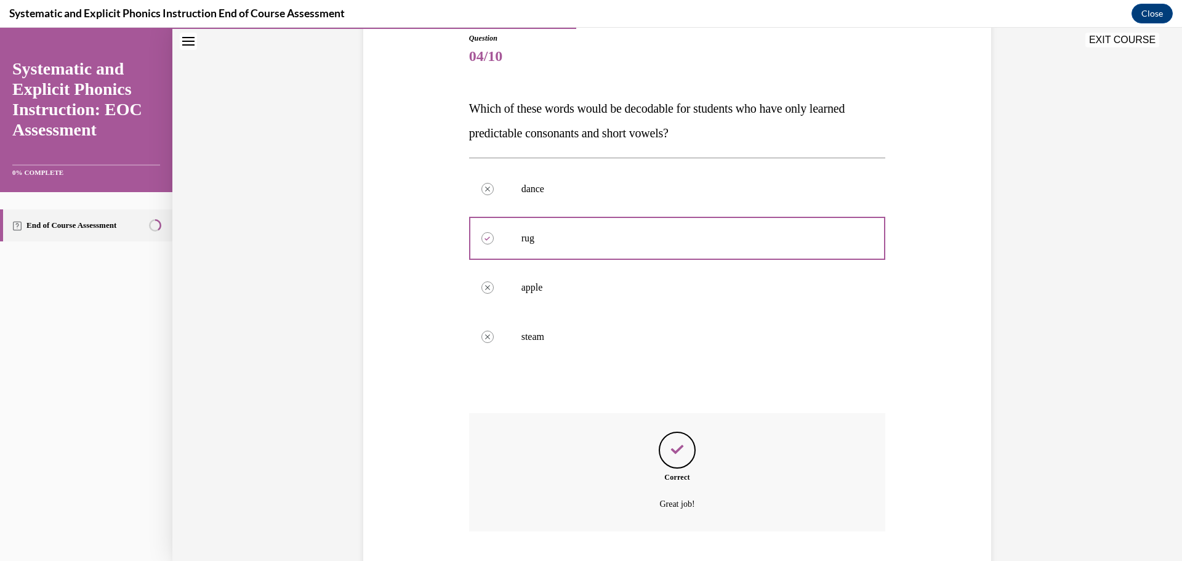
scroll to position [216, 0]
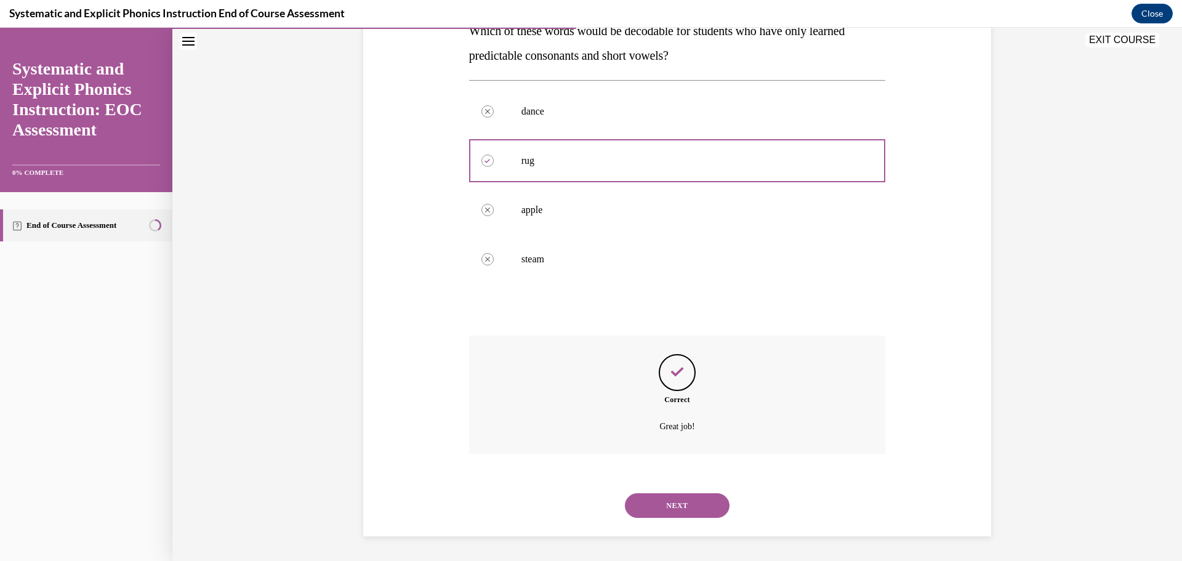
click at [672, 512] on button "NEXT" at bounding box center [677, 505] width 105 height 25
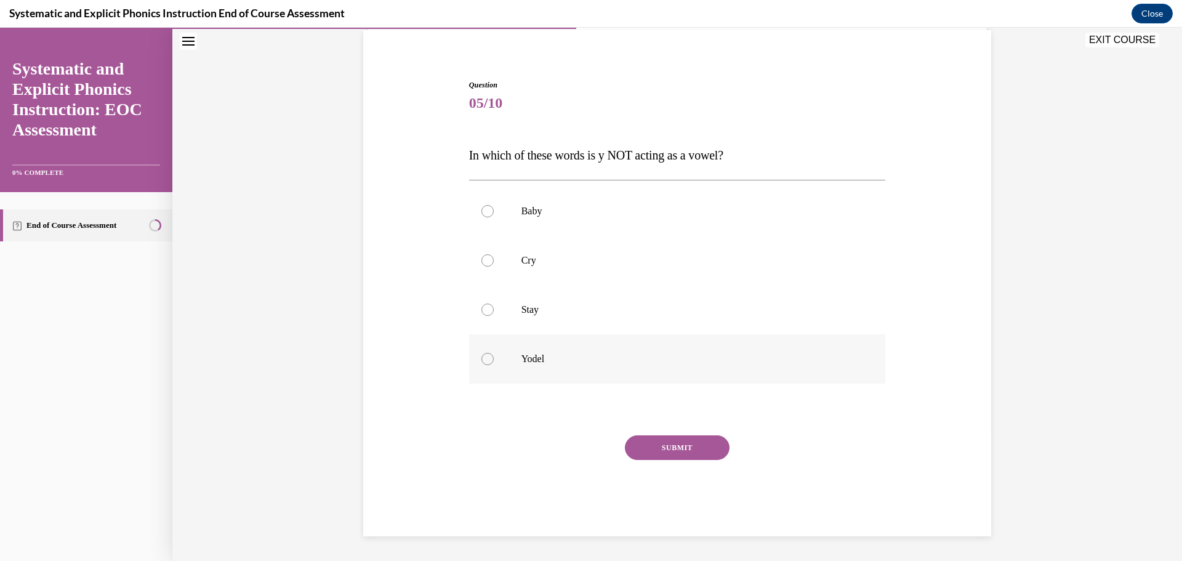
click at [554, 350] on div at bounding box center [677, 358] width 417 height 49
click at [664, 448] on button "SUBMIT" at bounding box center [677, 447] width 105 height 25
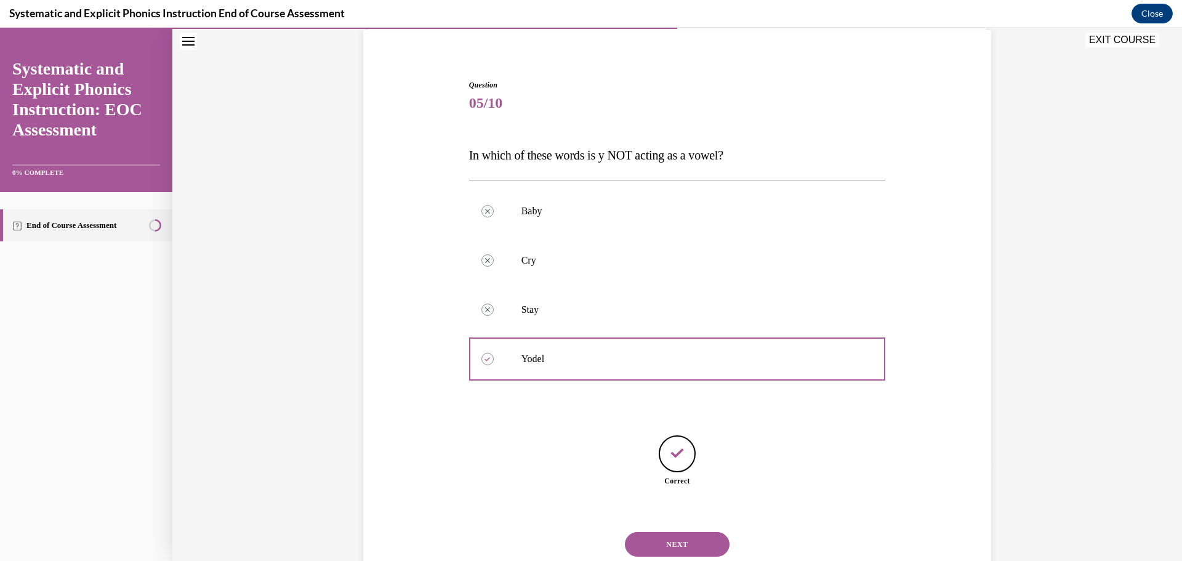
scroll to position [131, 0]
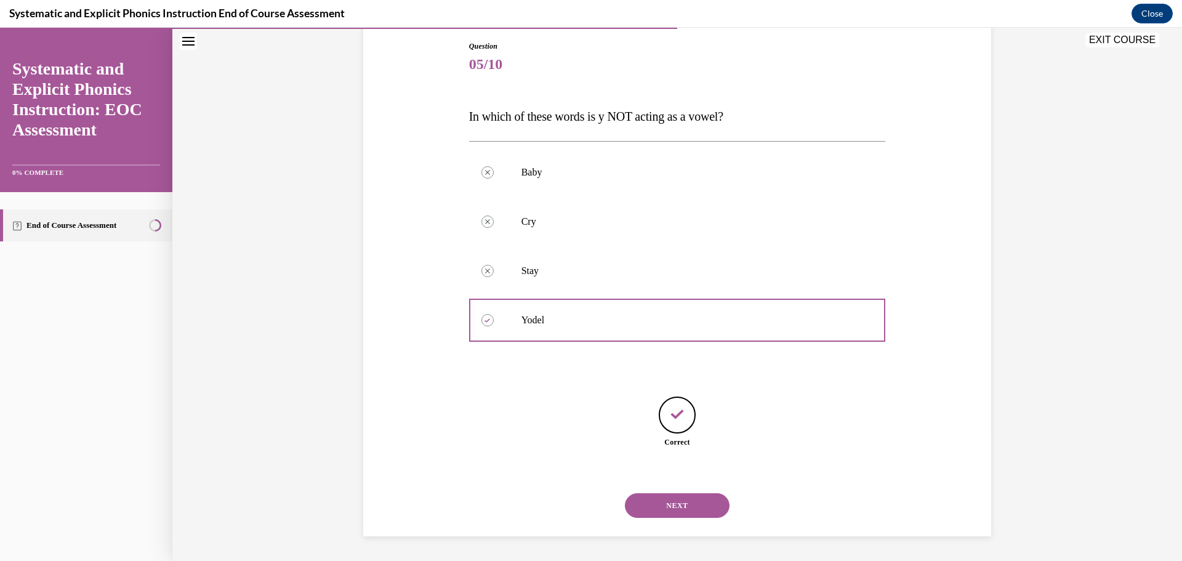
click at [658, 499] on button "NEXT" at bounding box center [677, 505] width 105 height 25
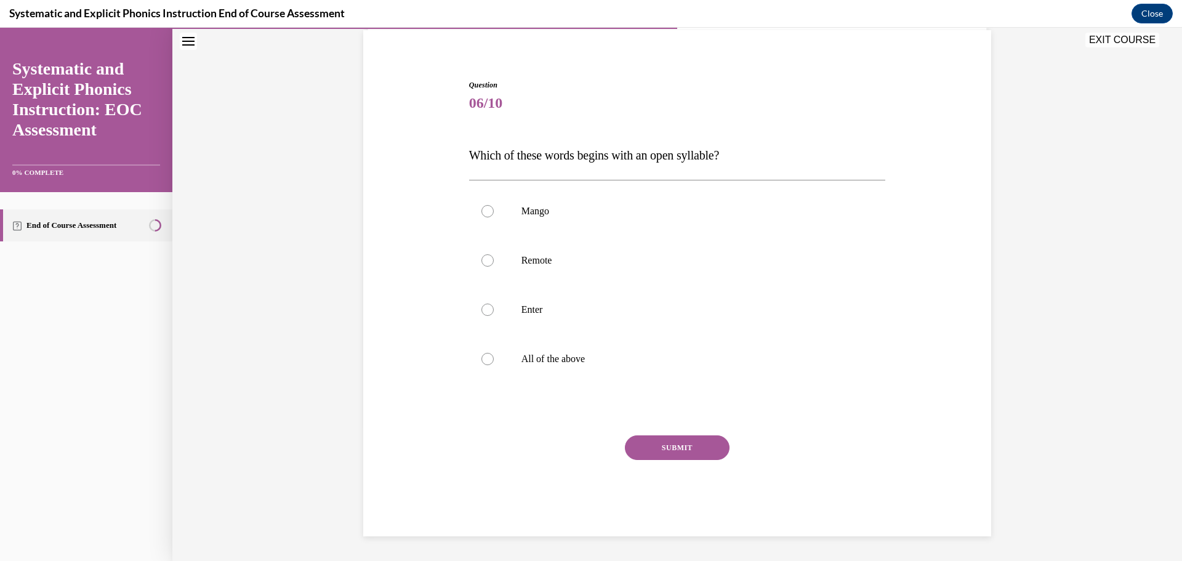
scroll to position [92, 0]
click at [542, 259] on p "Remote" at bounding box center [689, 260] width 334 height 12
click at [649, 441] on button "SUBMIT" at bounding box center [677, 447] width 105 height 25
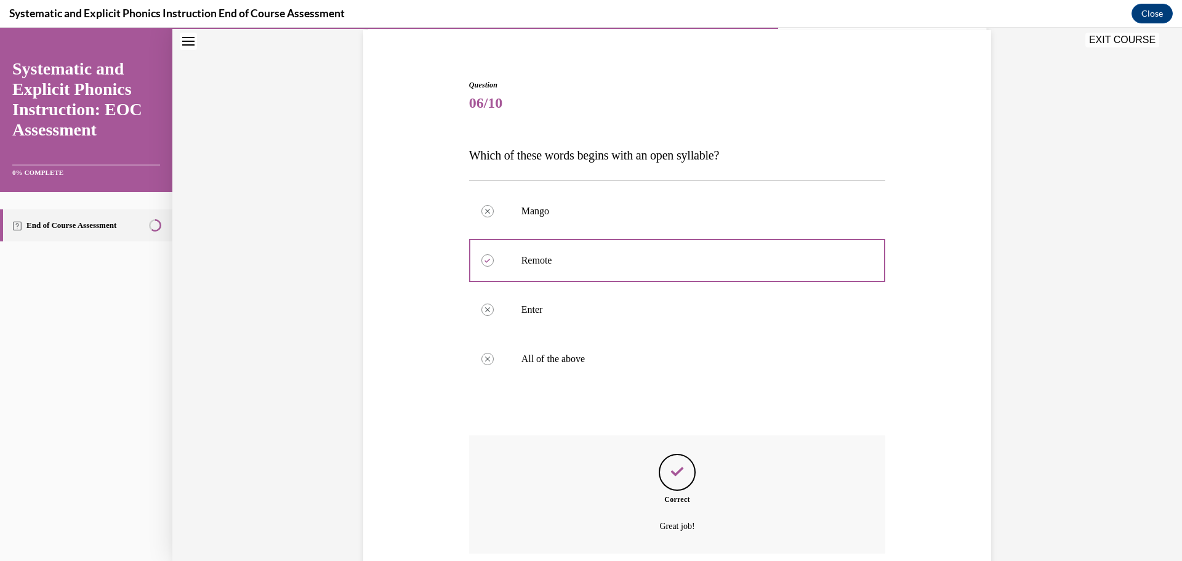
scroll to position [191, 0]
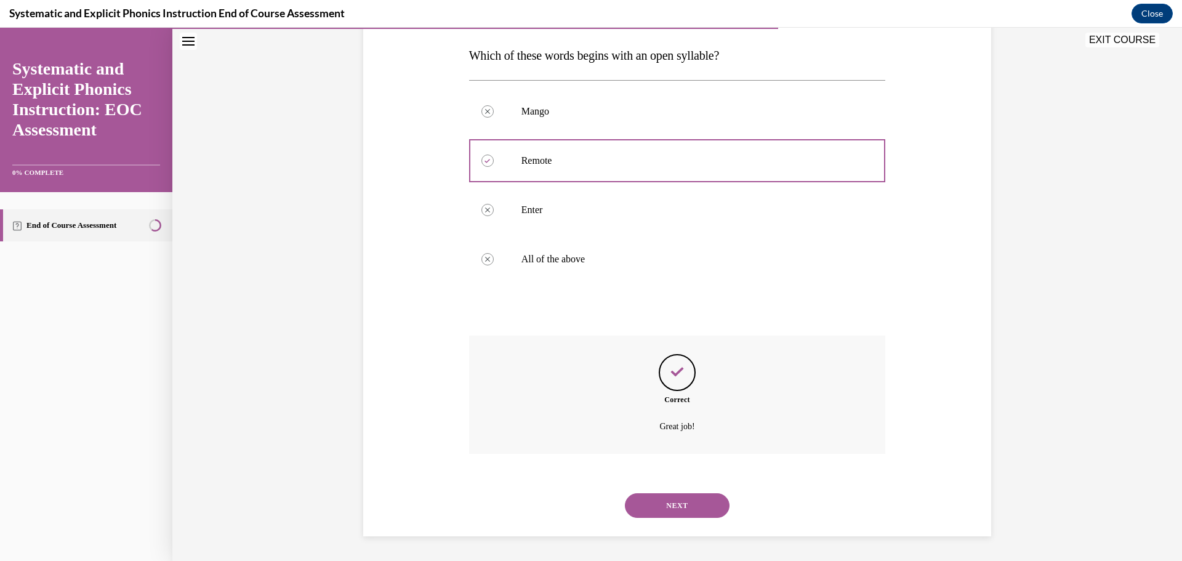
click at [658, 502] on button "NEXT" at bounding box center [677, 505] width 105 height 25
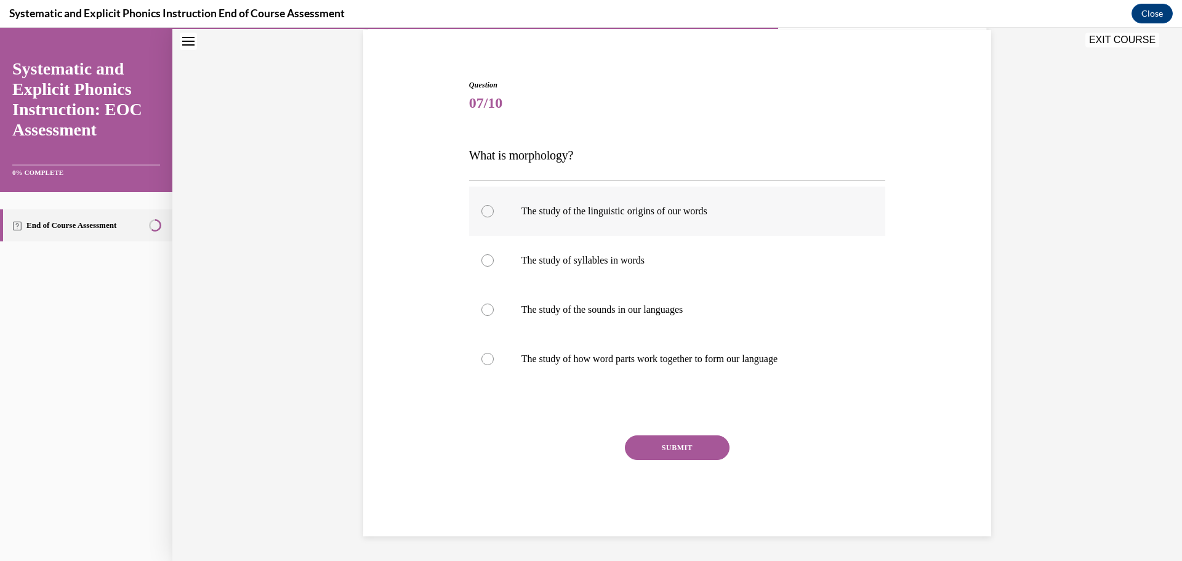
click at [680, 232] on div at bounding box center [677, 211] width 417 height 49
click at [687, 441] on button "SUBMIT" at bounding box center [677, 447] width 105 height 25
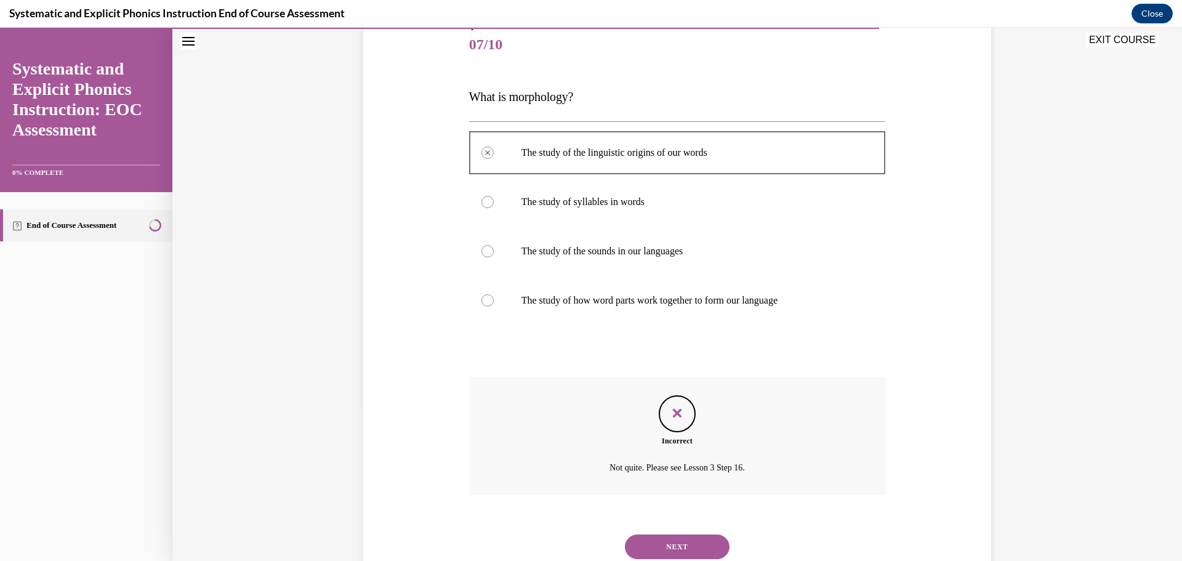
scroll to position [191, 0]
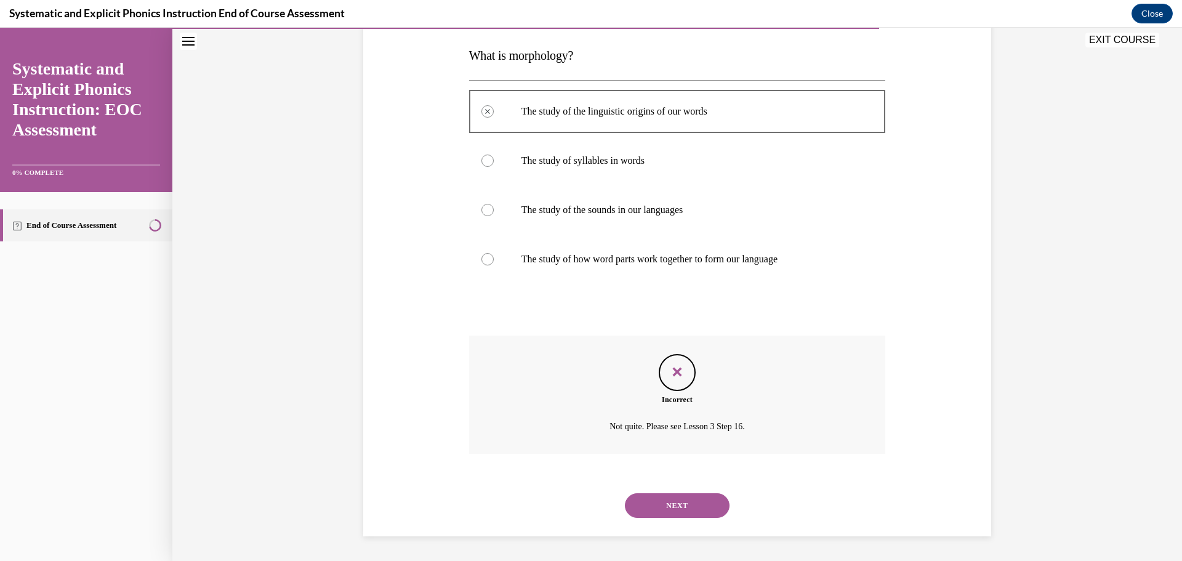
click at [681, 505] on button "NEXT" at bounding box center [677, 505] width 105 height 25
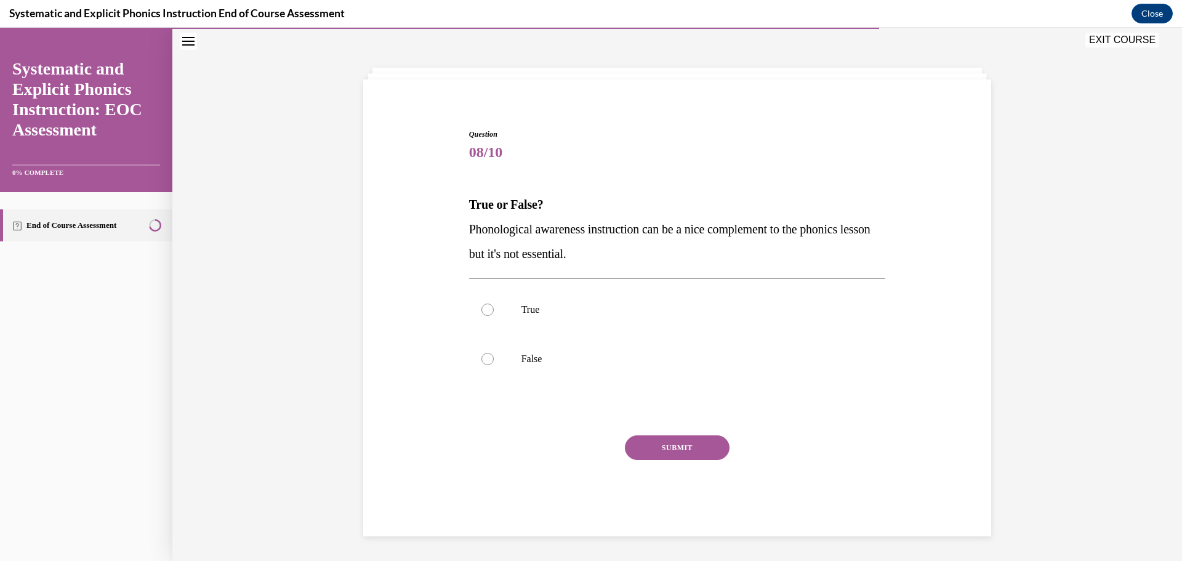
scroll to position [42, 0]
click at [565, 363] on p "False" at bounding box center [689, 359] width 334 height 12
click at [659, 439] on button "SUBMIT" at bounding box center [677, 447] width 105 height 25
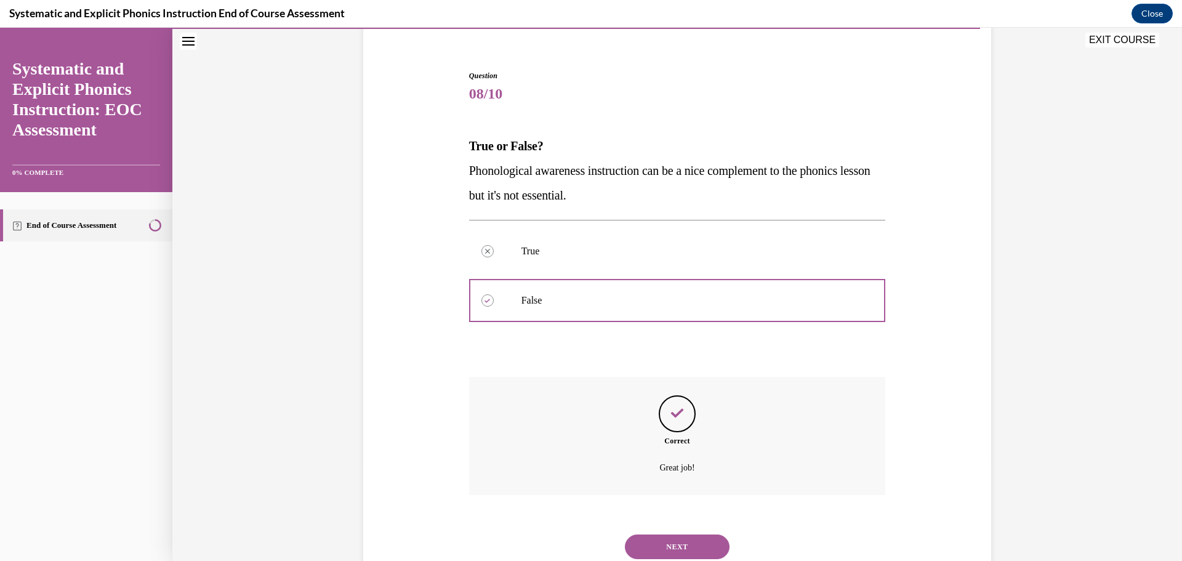
scroll to position [142, 0]
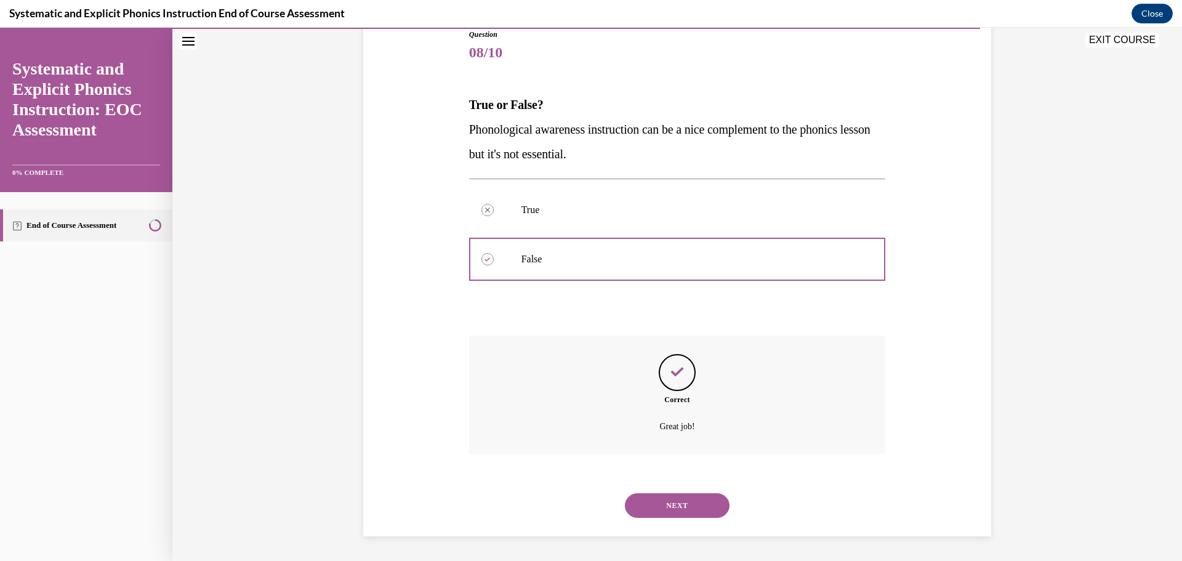
click at [687, 507] on button "NEXT" at bounding box center [677, 505] width 105 height 25
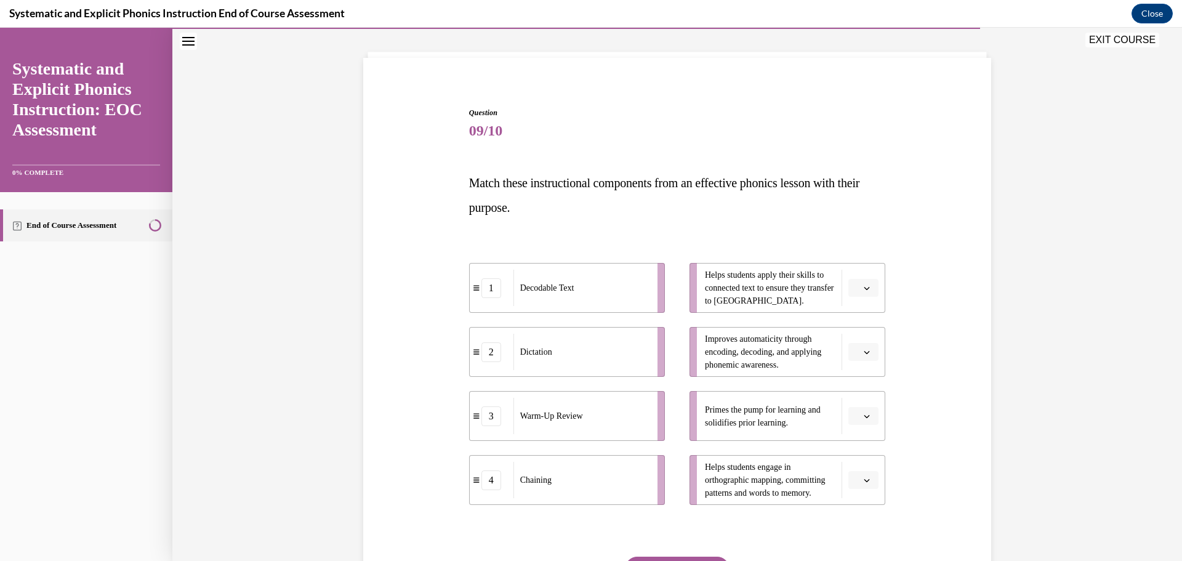
scroll to position [126, 0]
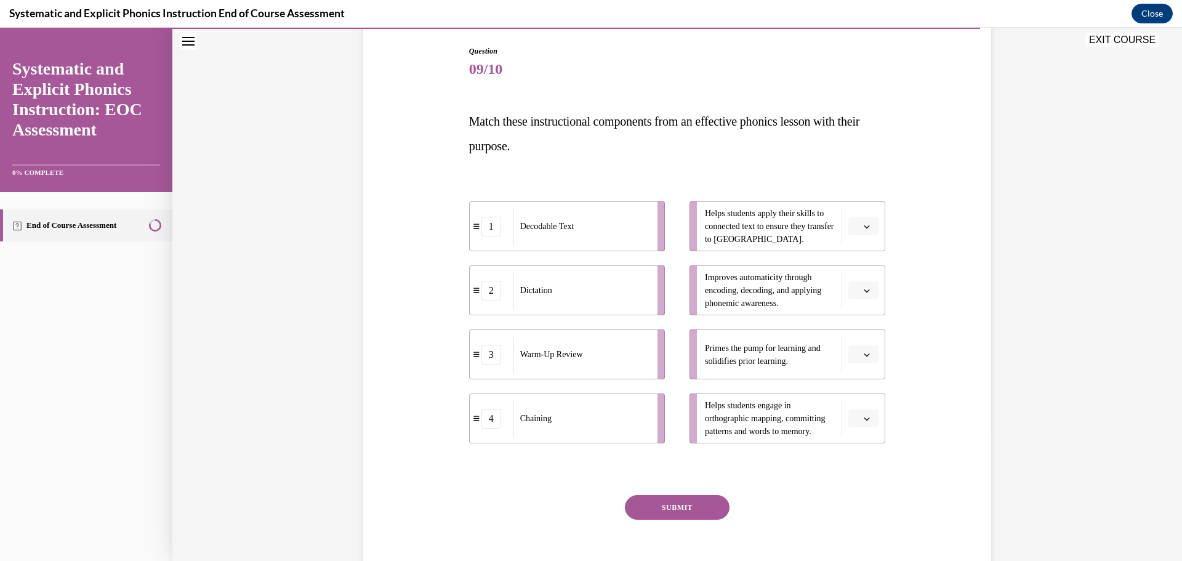
click at [856, 353] on span "Please select an option" at bounding box center [858, 354] width 4 height 12
click at [866, 449] on div "3" at bounding box center [857, 455] width 31 height 25
click at [869, 417] on button "button" at bounding box center [863, 418] width 30 height 18
click at [856, 537] on div "4" at bounding box center [857, 544] width 31 height 25
click at [856, 228] on span "Please select an option" at bounding box center [858, 226] width 4 height 12
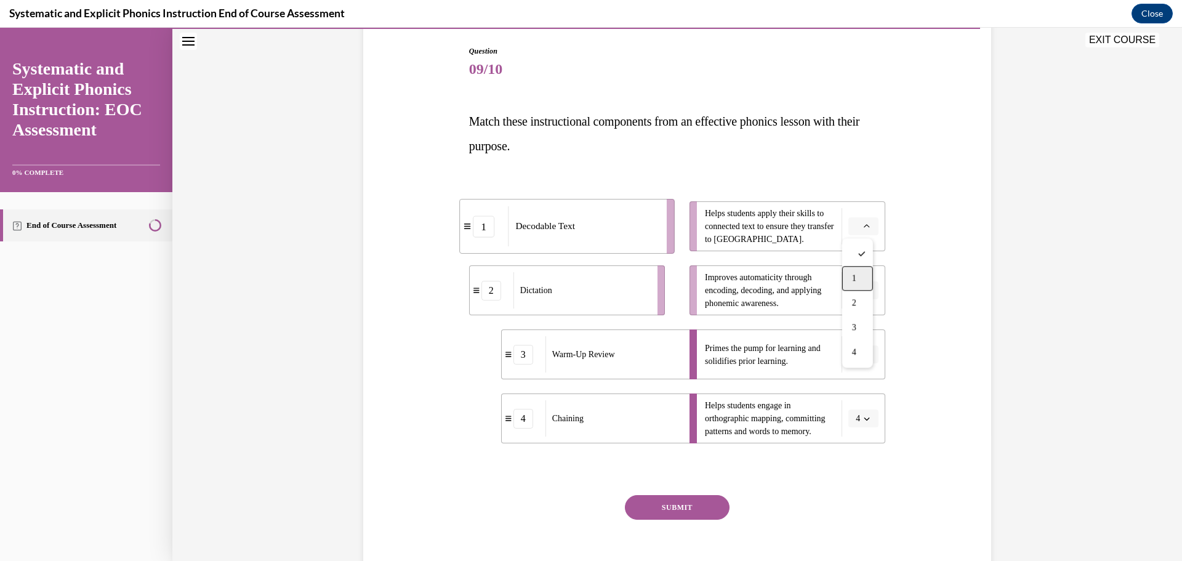
click at [855, 278] on span "1" at bounding box center [854, 278] width 4 height 10
click at [864, 419] on icon "button" at bounding box center [867, 418] width 6 height 3
click at [912, 468] on div "Question 09/10 Match these instructional components from an effective phonics l…" at bounding box center [677, 302] width 634 height 587
click at [864, 292] on icon "button" at bounding box center [867, 291] width 6 height 6
click at [858, 361] on div "2" at bounding box center [857, 367] width 31 height 25
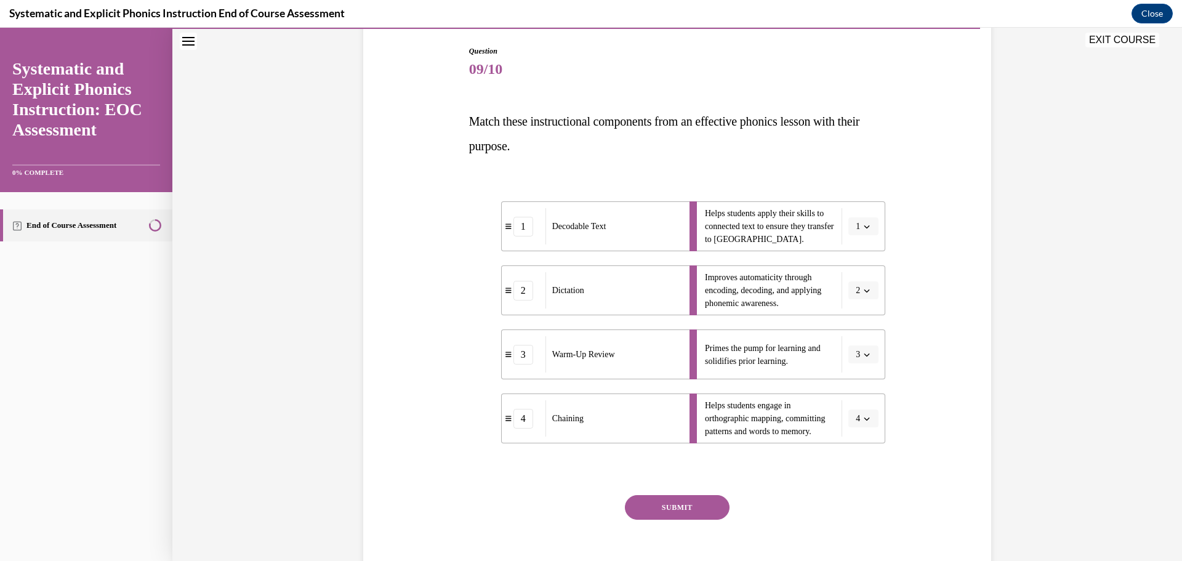
click at [659, 506] on button "SUBMIT" at bounding box center [677, 507] width 105 height 25
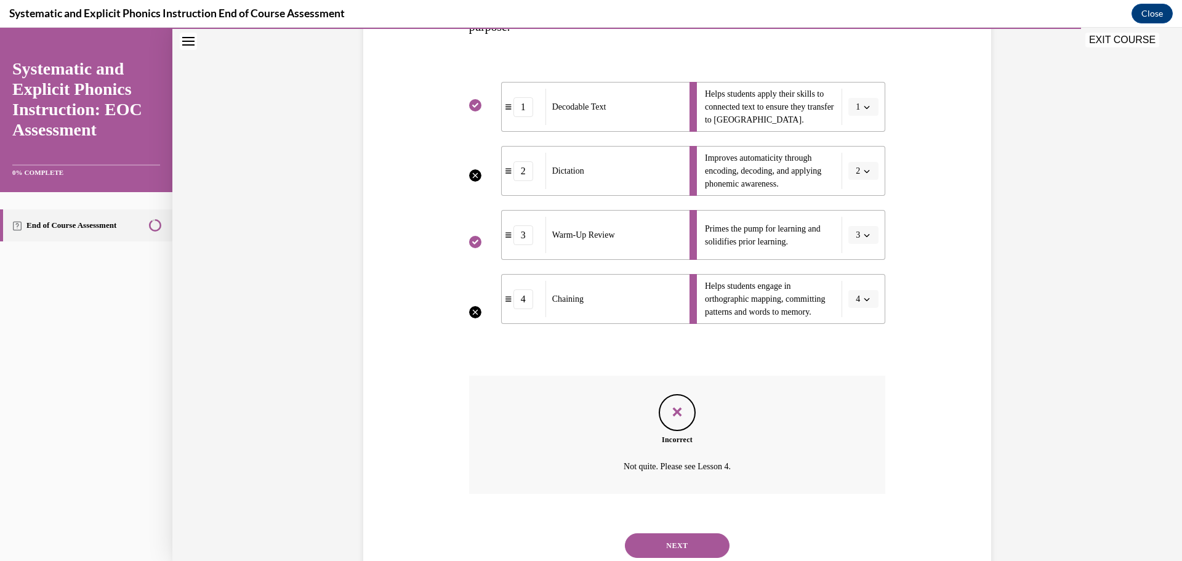
scroll to position [224, 0]
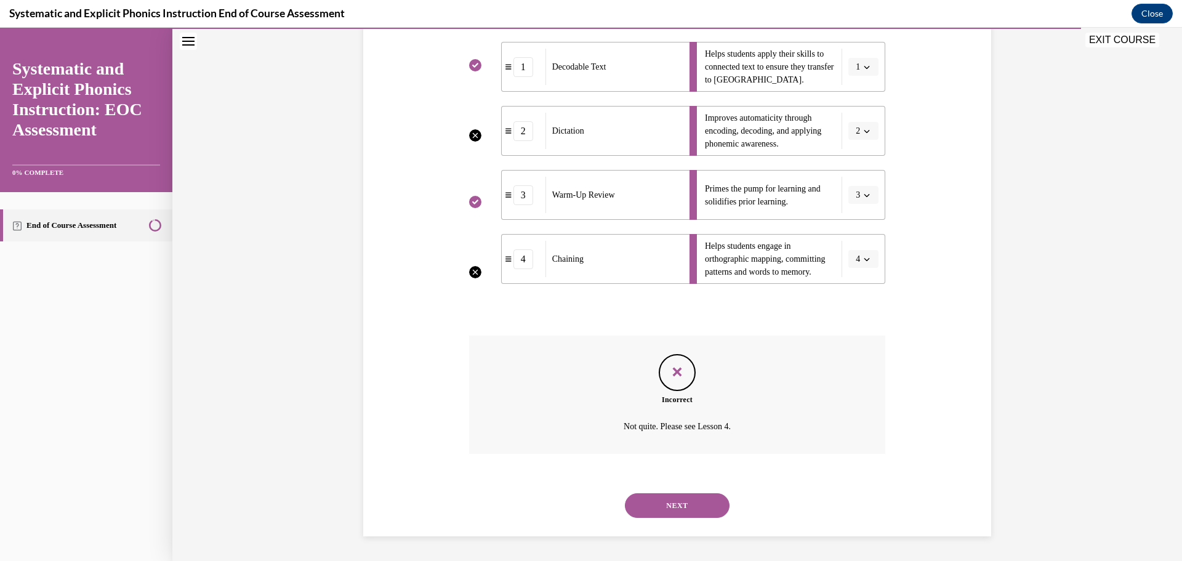
click at [696, 506] on button "NEXT" at bounding box center [677, 505] width 105 height 25
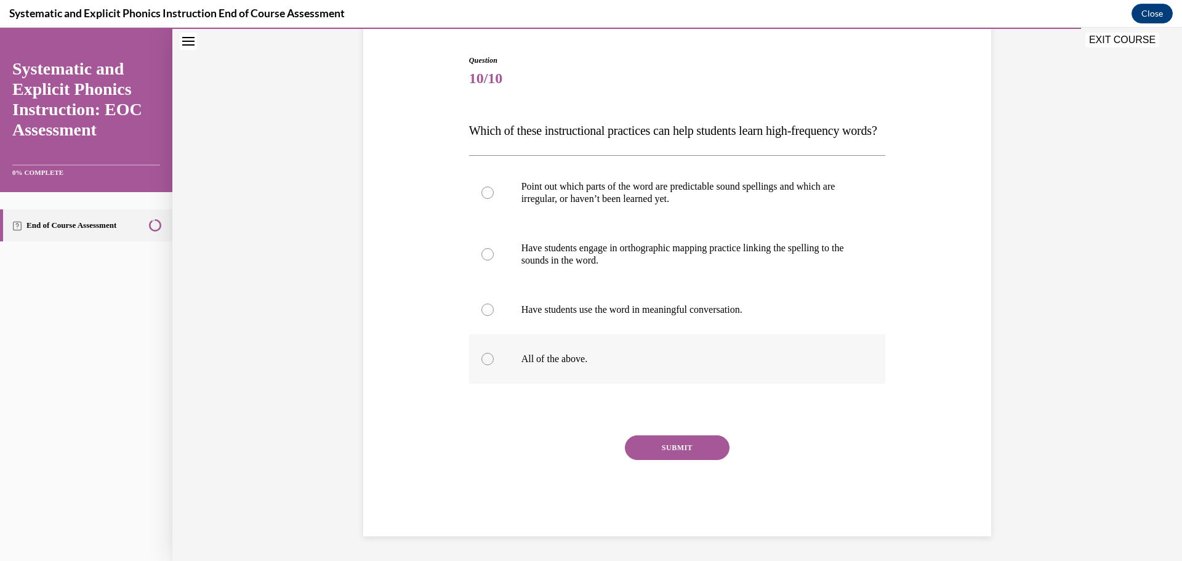
click at [495, 360] on div at bounding box center [677, 358] width 417 height 49
click at [656, 448] on button "SUBMIT" at bounding box center [677, 447] width 105 height 25
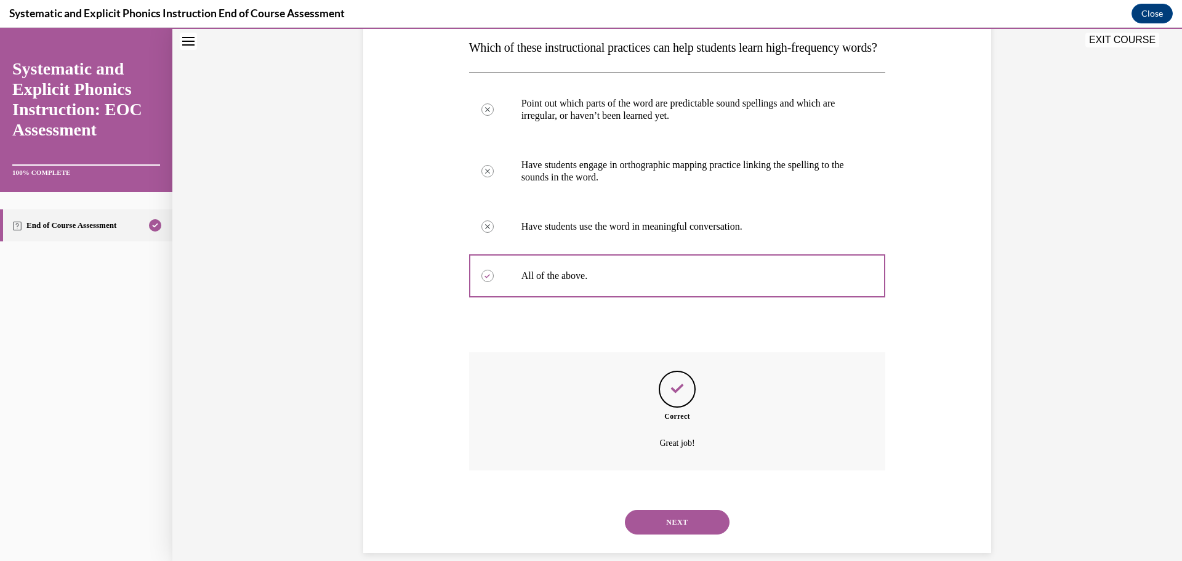
scroll to position [241, 0]
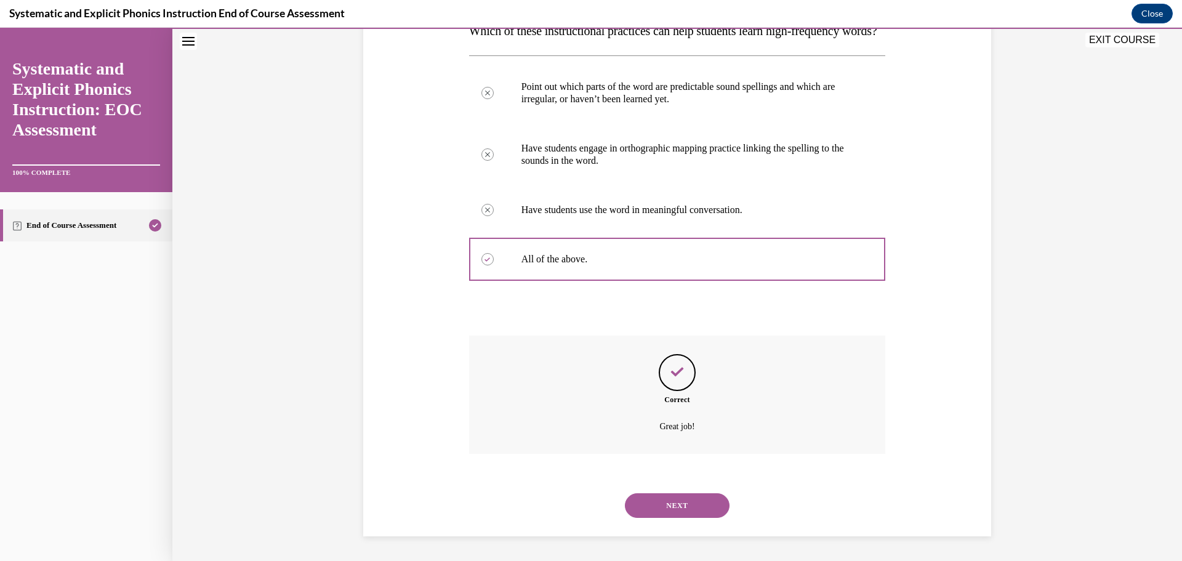
click at [667, 508] on button "NEXT" at bounding box center [677, 505] width 105 height 25
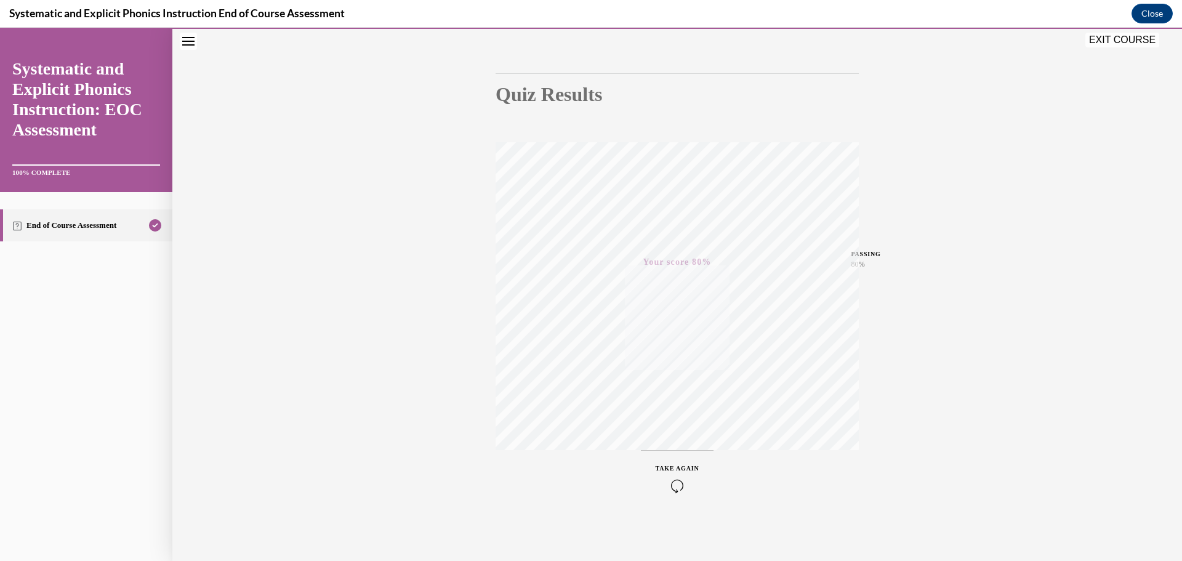
click at [1108, 44] on button "EXIT COURSE" at bounding box center [1122, 40] width 74 height 15
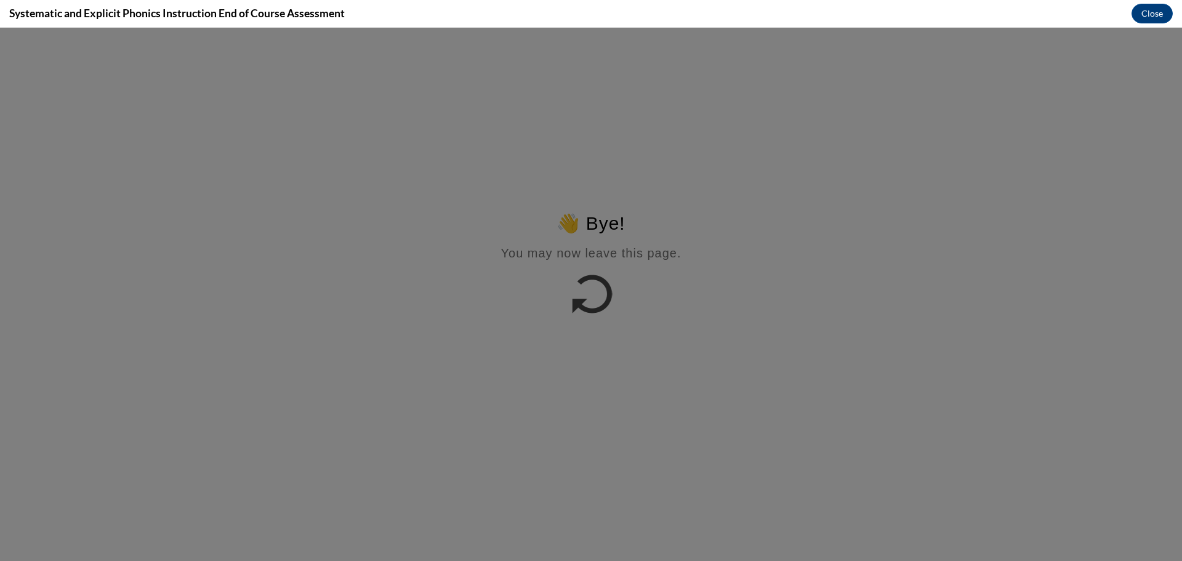
scroll to position [0, 0]
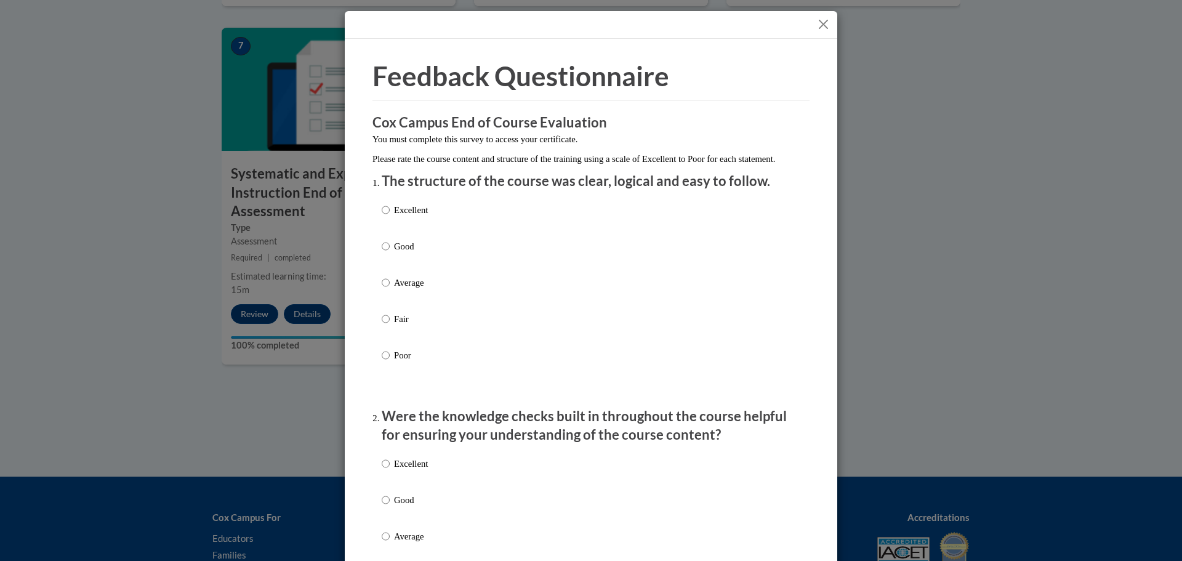
click at [394, 253] on p "Good" at bounding box center [411, 247] width 34 height 14
click at [390, 253] on input "Good" at bounding box center [386, 247] width 8 height 14
radio input "true"
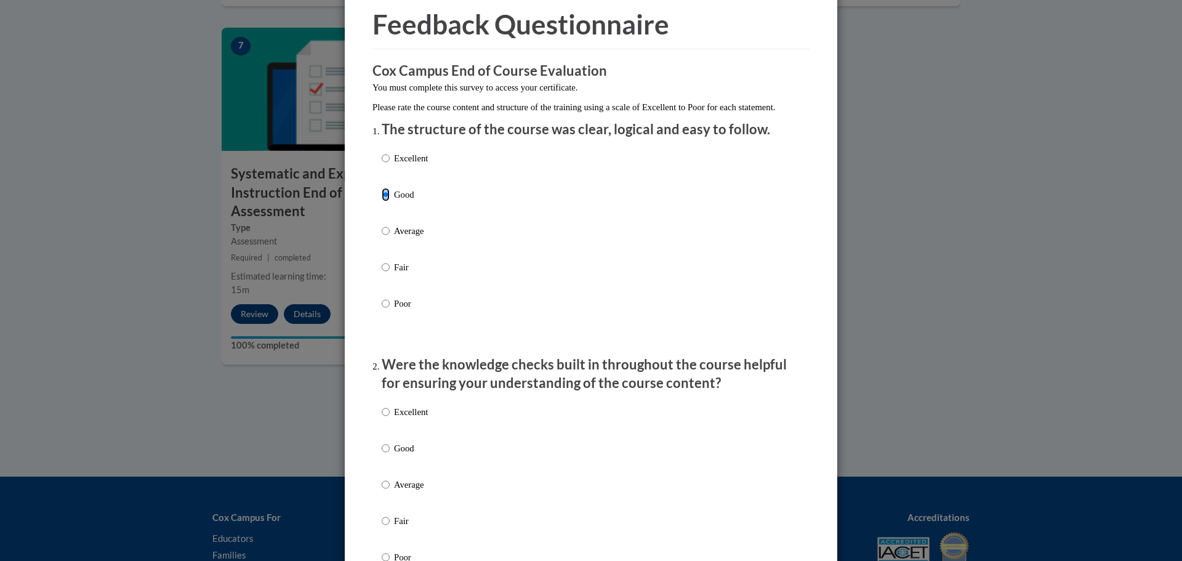
scroll to position [246, 0]
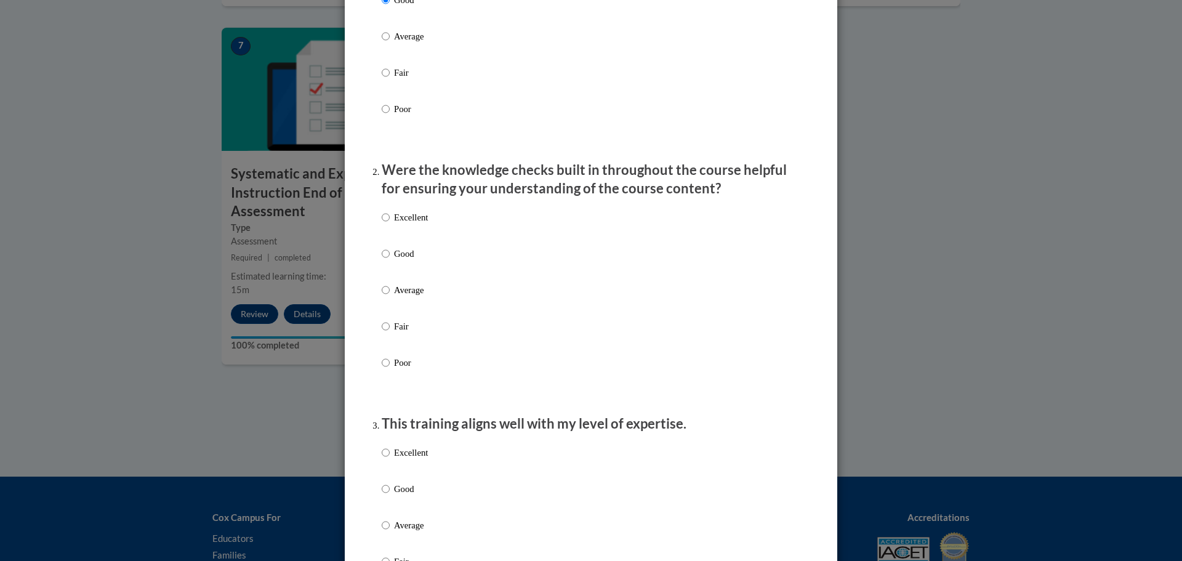
click at [408, 260] on p "Good" at bounding box center [411, 254] width 34 height 14
click at [390, 260] on input "Good" at bounding box center [386, 254] width 8 height 14
radio input "true"
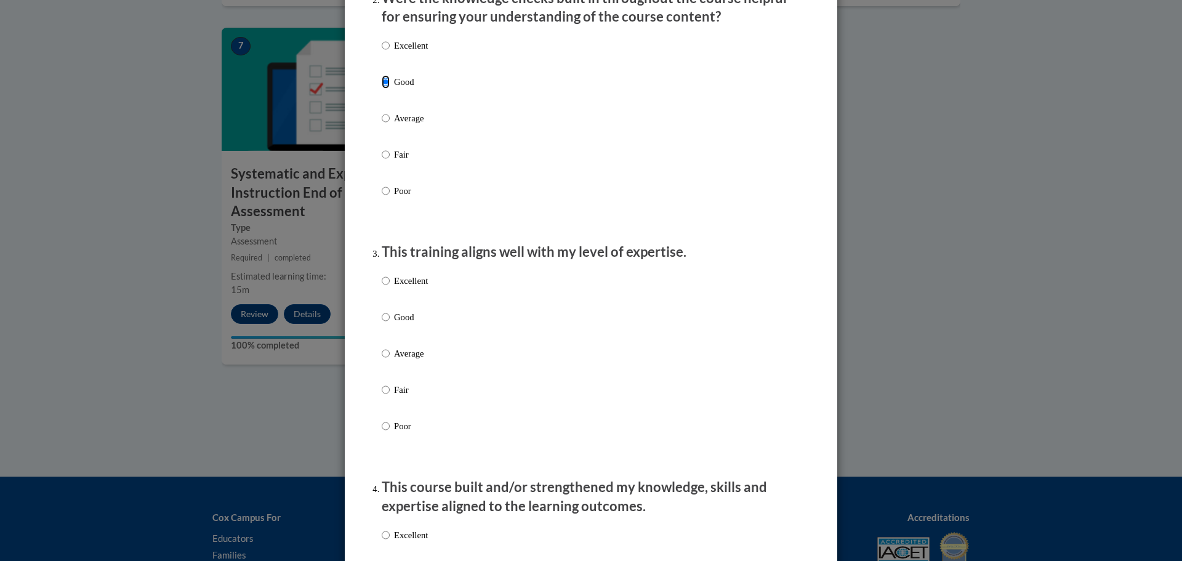
scroll to position [554, 0]
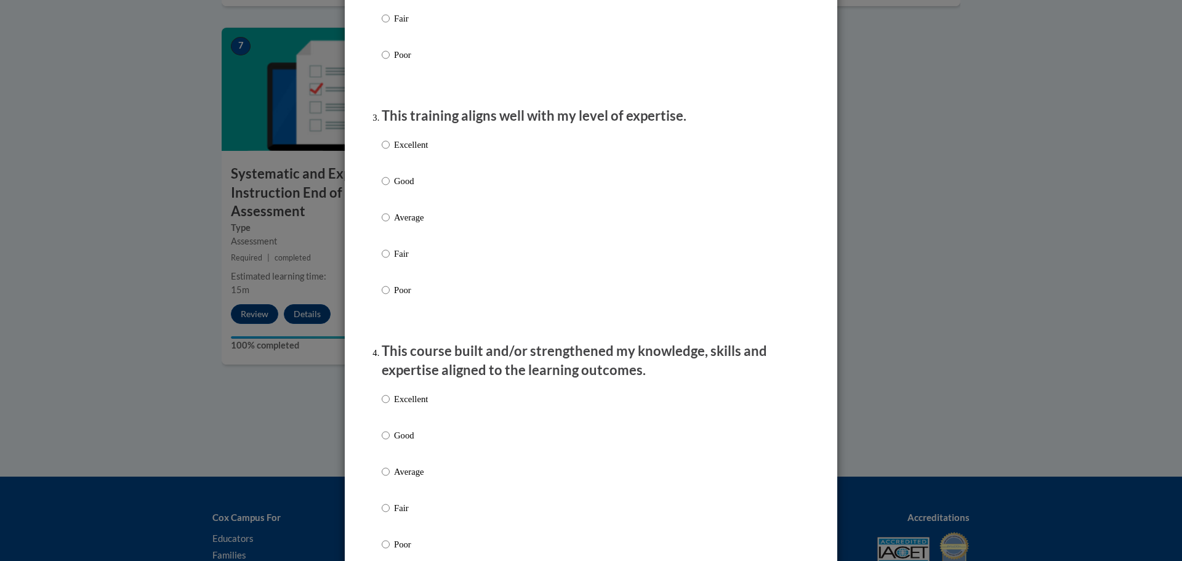
click at [400, 204] on label "Good" at bounding box center [405, 190] width 46 height 33
click at [390, 188] on input "Good" at bounding box center [386, 181] width 8 height 14
radio input "true"
click at [405, 442] on p "Good" at bounding box center [411, 436] width 34 height 14
click at [390, 442] on input "Good" at bounding box center [386, 436] width 8 height 14
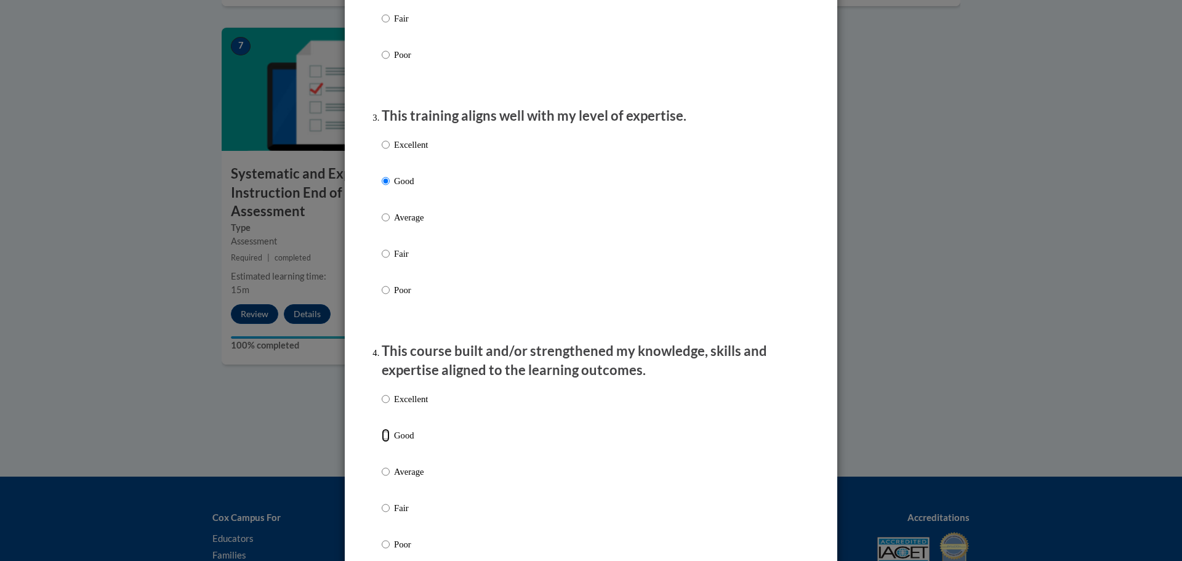
radio input "true"
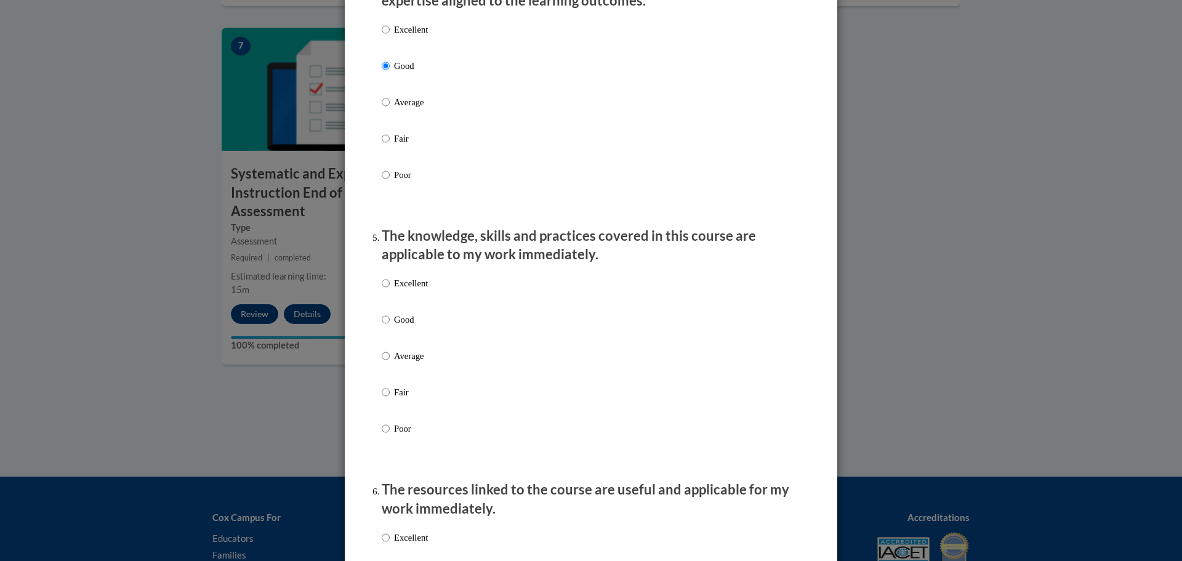
click at [407, 326] on p "Good" at bounding box center [411, 320] width 34 height 14
click at [390, 326] on input "Good" at bounding box center [386, 320] width 8 height 14
radio input "true"
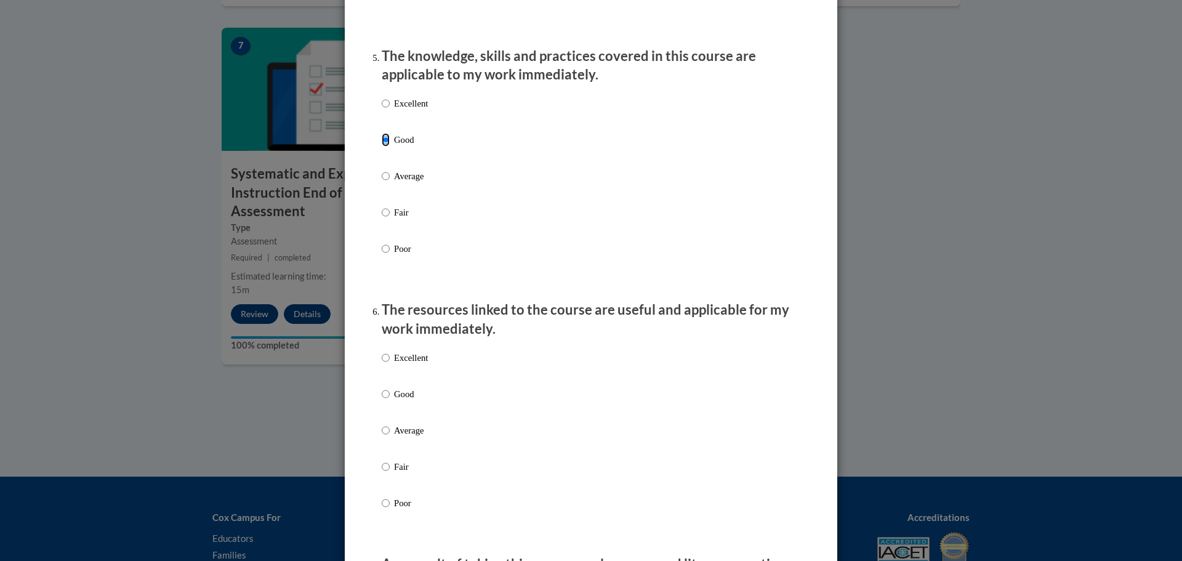
scroll to position [1170, 0]
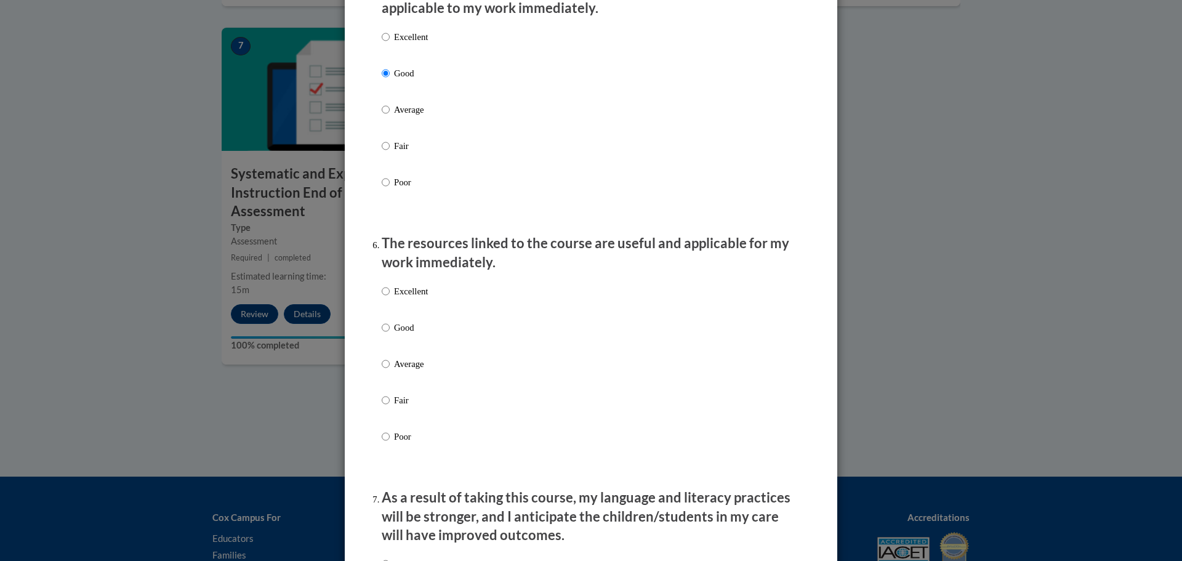
click at [407, 334] on p "Good" at bounding box center [411, 328] width 34 height 14
click at [390, 334] on input "Good" at bounding box center [386, 328] width 8 height 14
radio input "true"
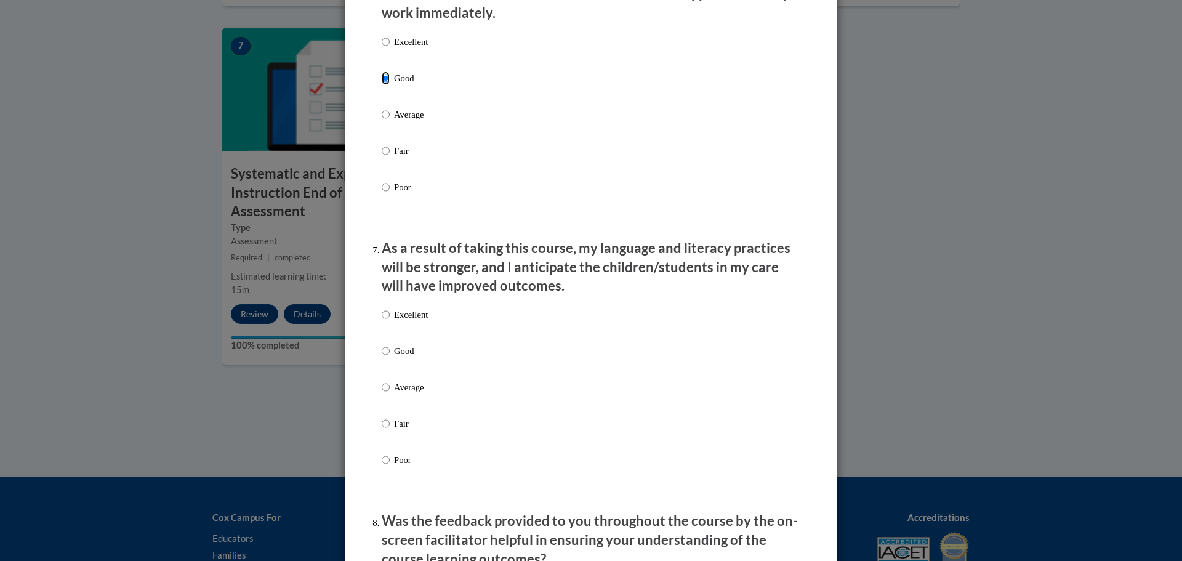
scroll to position [1478, 0]
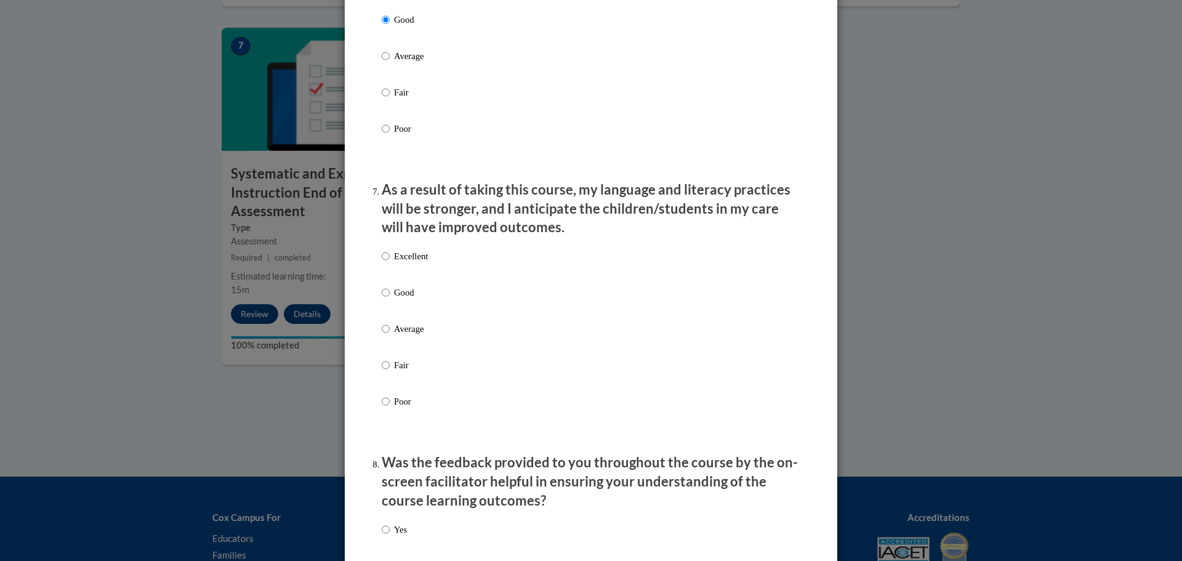
click at [402, 314] on label "Good" at bounding box center [405, 302] width 46 height 33
click at [390, 299] on input "Good" at bounding box center [386, 293] width 8 height 14
radio input "true"
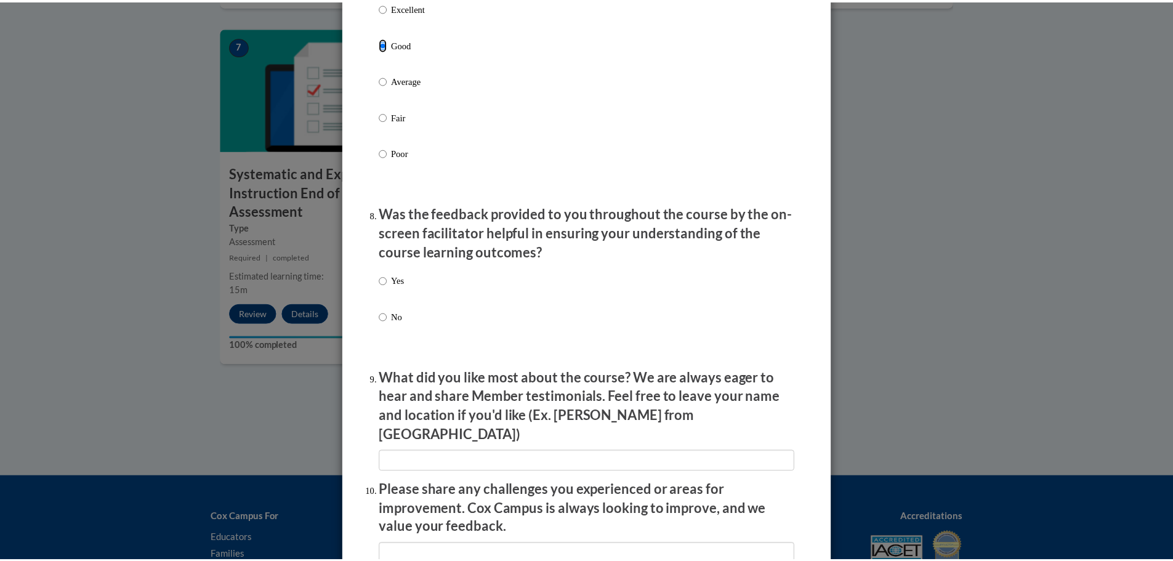
scroll to position [1786, 0]
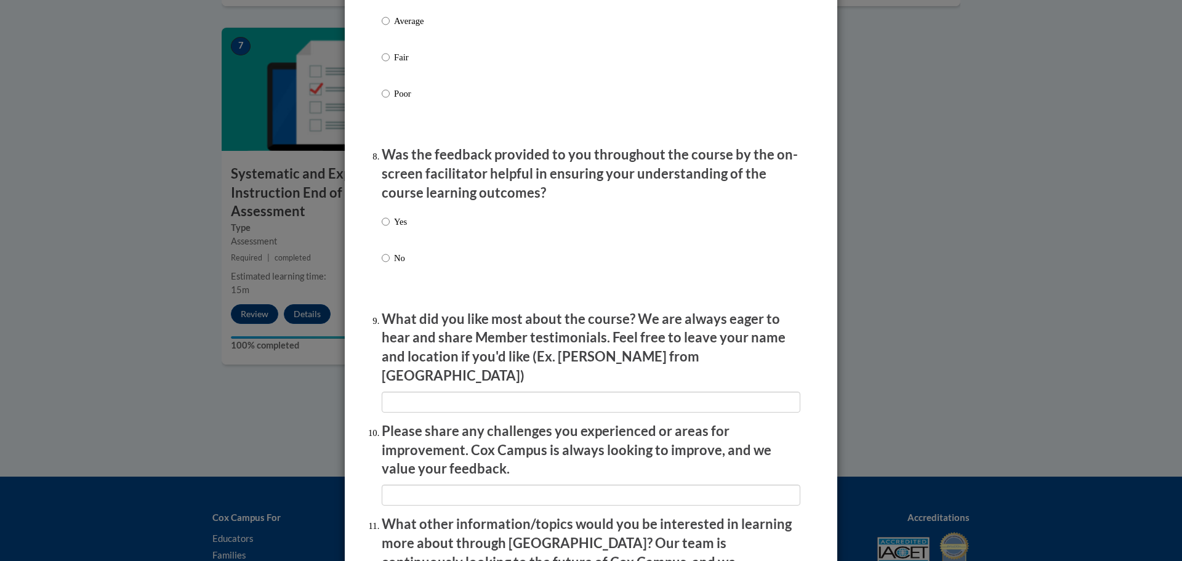
click at [1001, 338] on div "Feedback Questionnaire Rate Course Comments Cox Campus End of Course Evaluation…" at bounding box center [591, 280] width 1182 height 561
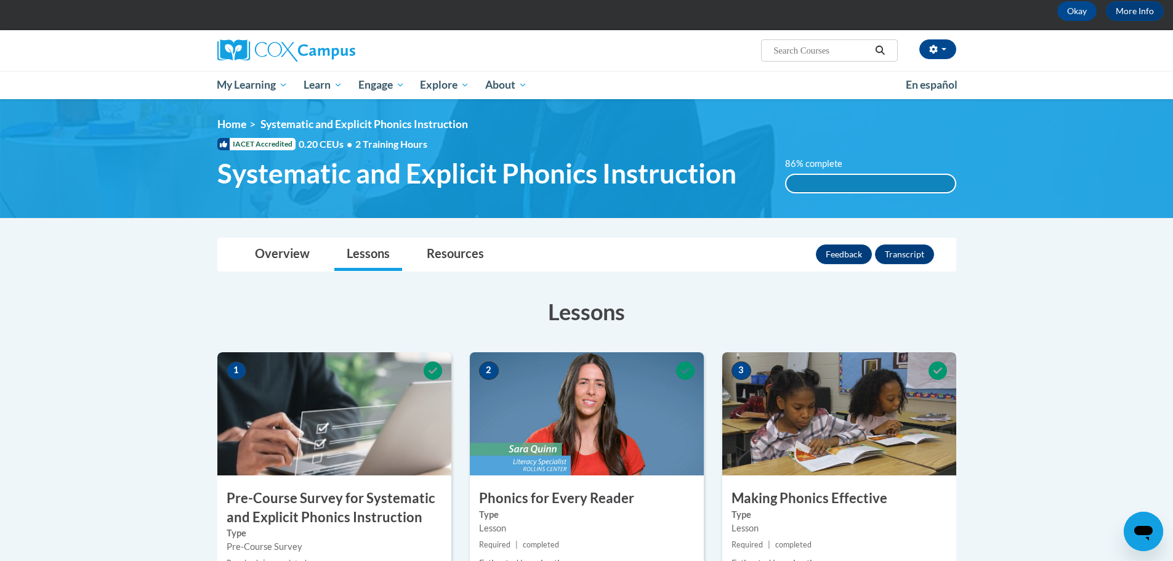
scroll to position [0, 0]
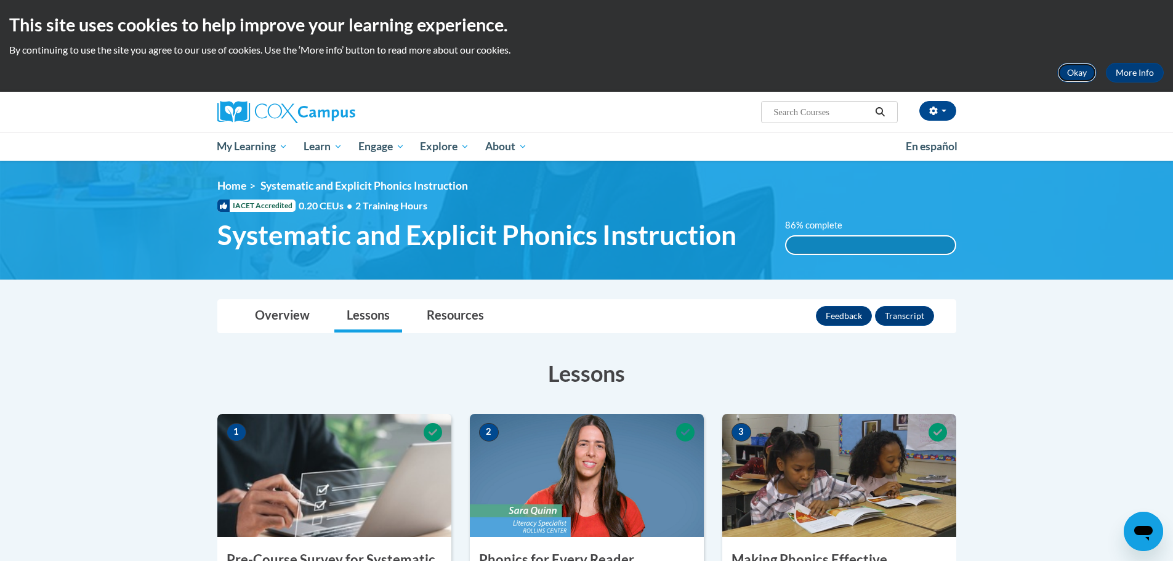
click at [1075, 71] on button "Okay" at bounding box center [1076, 73] width 39 height 20
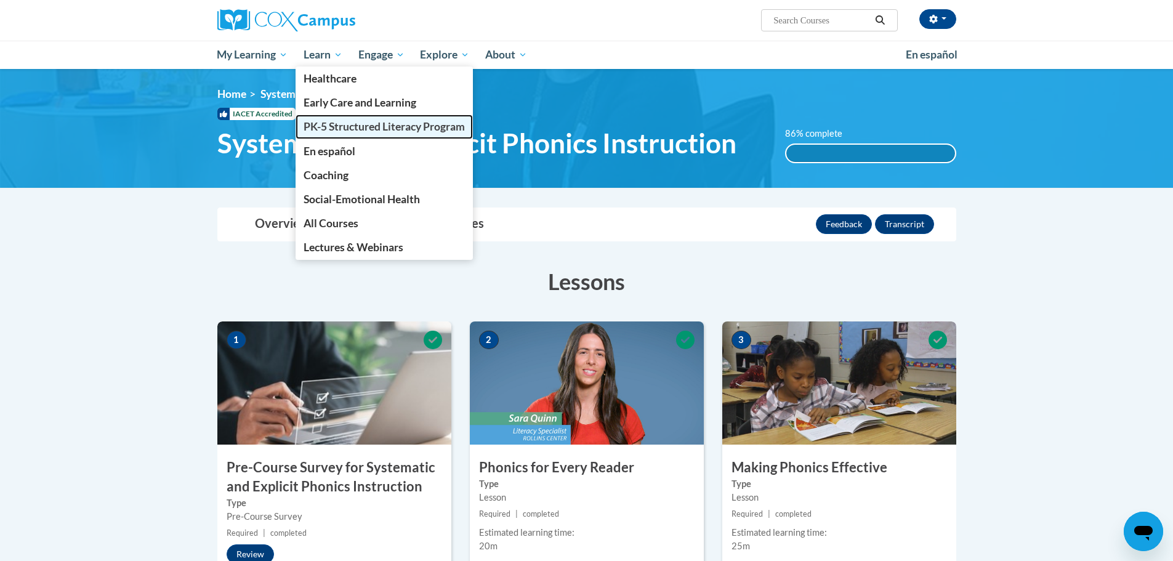
click at [351, 130] on span "PK-5 Structured Literacy Program" at bounding box center [384, 126] width 161 height 13
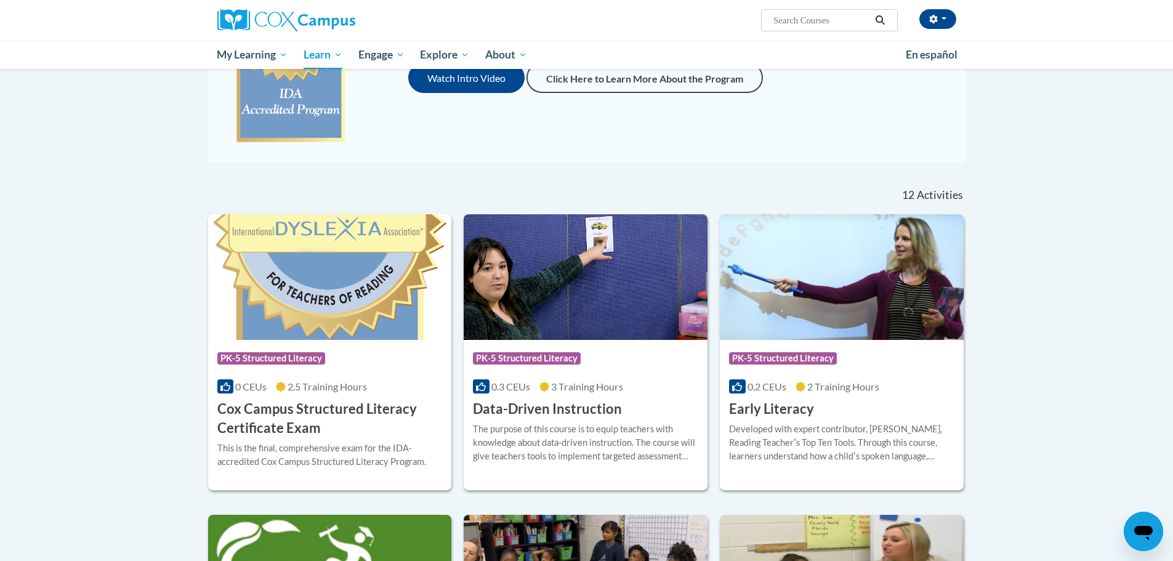
scroll to position [185, 0]
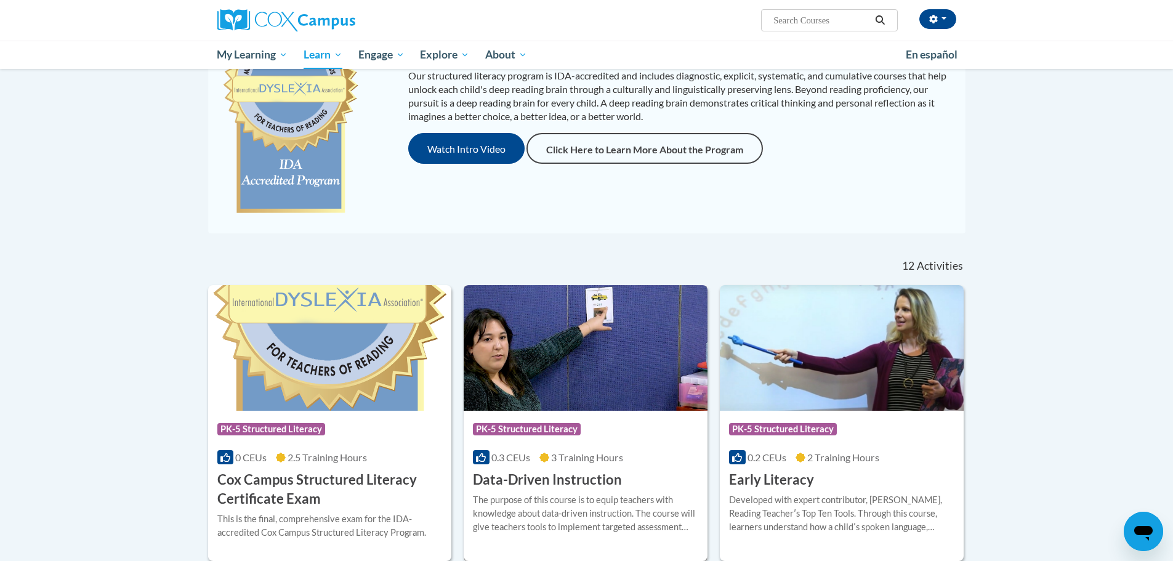
click at [549, 472] on h3 "Data-Driven Instruction" at bounding box center [547, 479] width 149 height 19
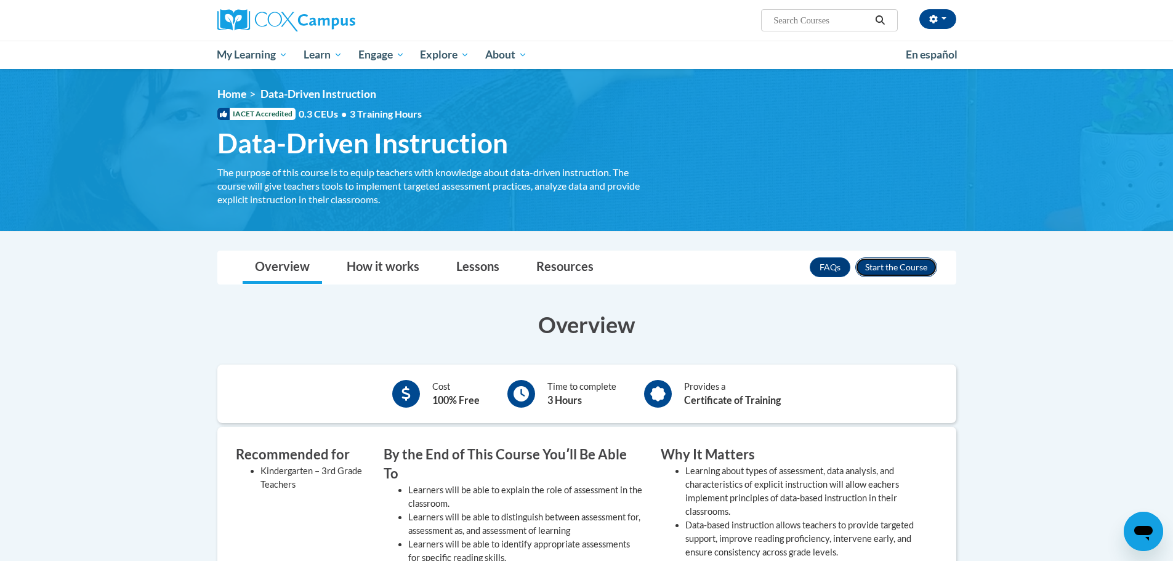
click at [889, 273] on button "Enroll" at bounding box center [896, 267] width 82 height 20
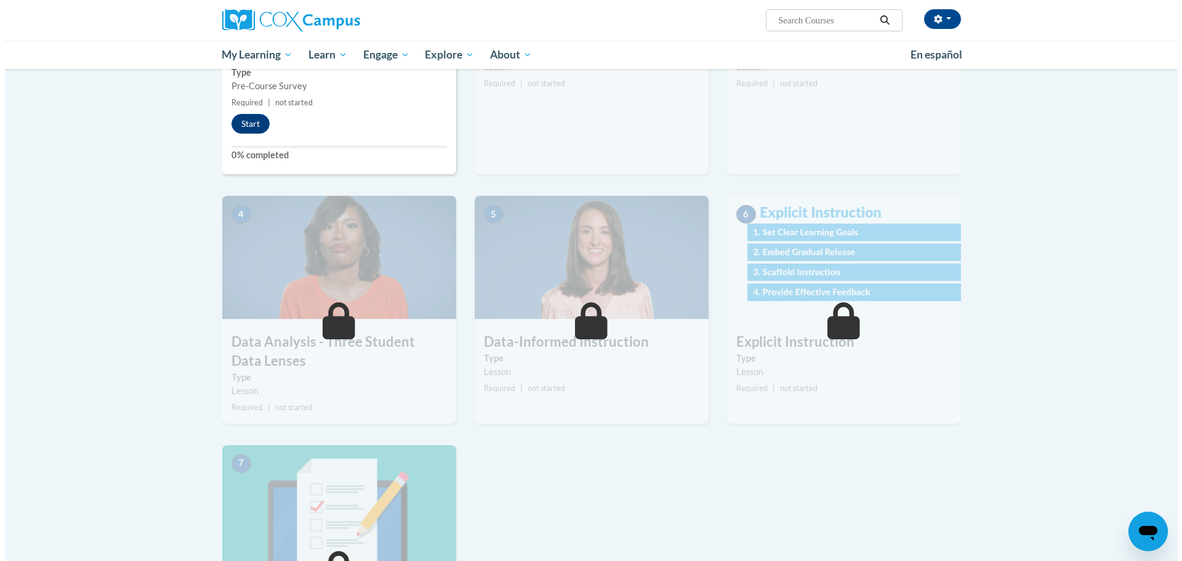
scroll to position [431, 0]
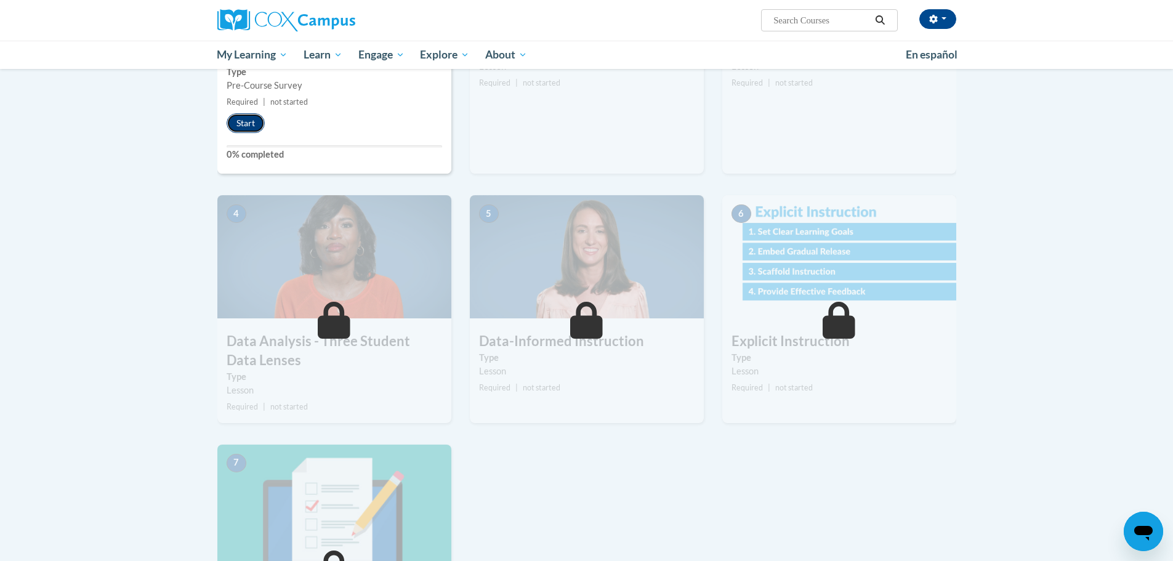
click at [251, 119] on button "Start" at bounding box center [246, 123] width 38 height 20
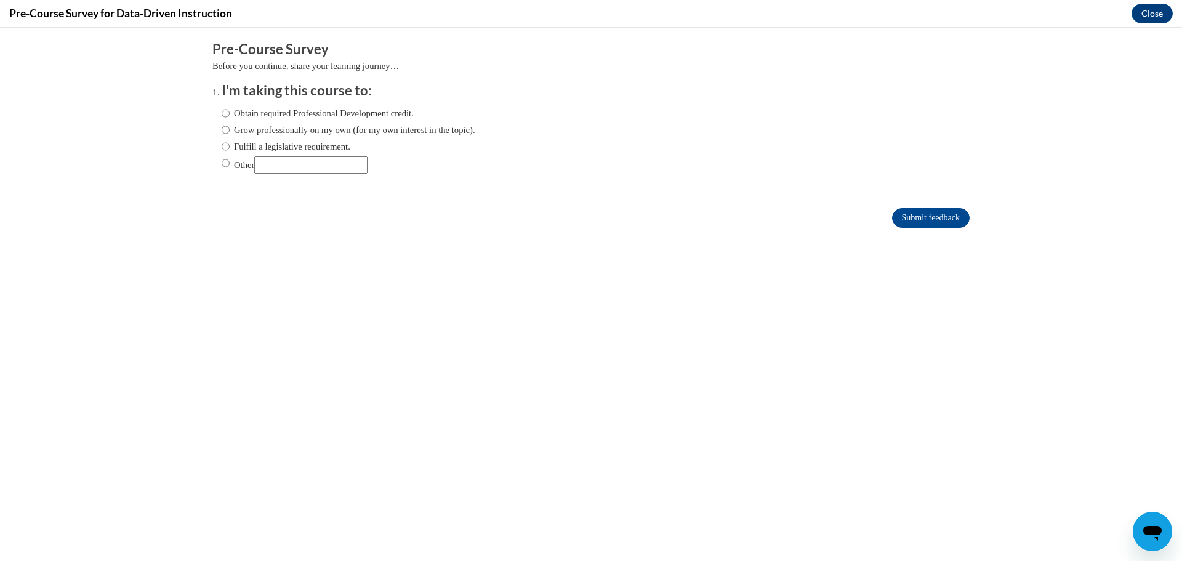
scroll to position [0, 0]
click at [222, 146] on input "Fulfill a legislative requirement." at bounding box center [226, 147] width 8 height 14
radio input "true"
click at [902, 209] on input "Submit feedback" at bounding box center [931, 218] width 78 height 20
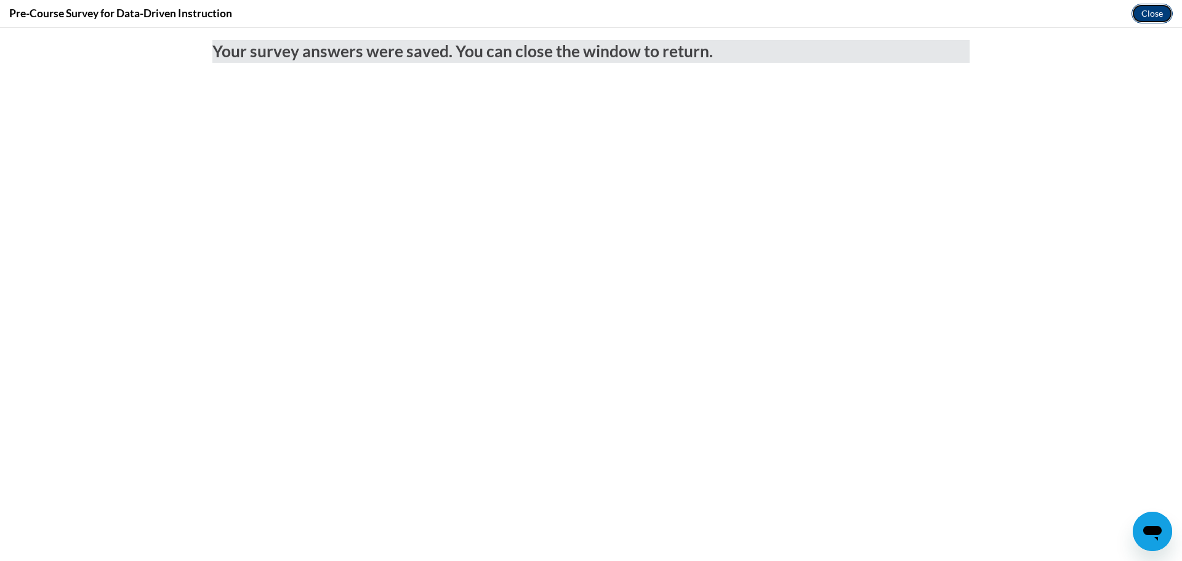
click at [1148, 13] on button "Close" at bounding box center [1152, 14] width 41 height 20
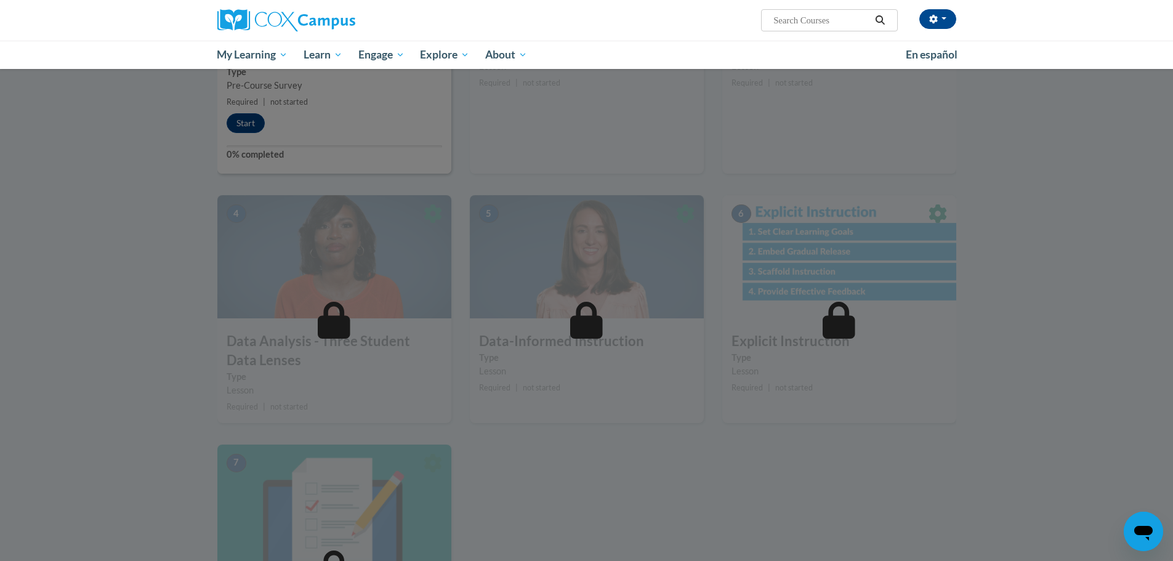
click at [574, 441] on div at bounding box center [586, 280] width 1173 height 561
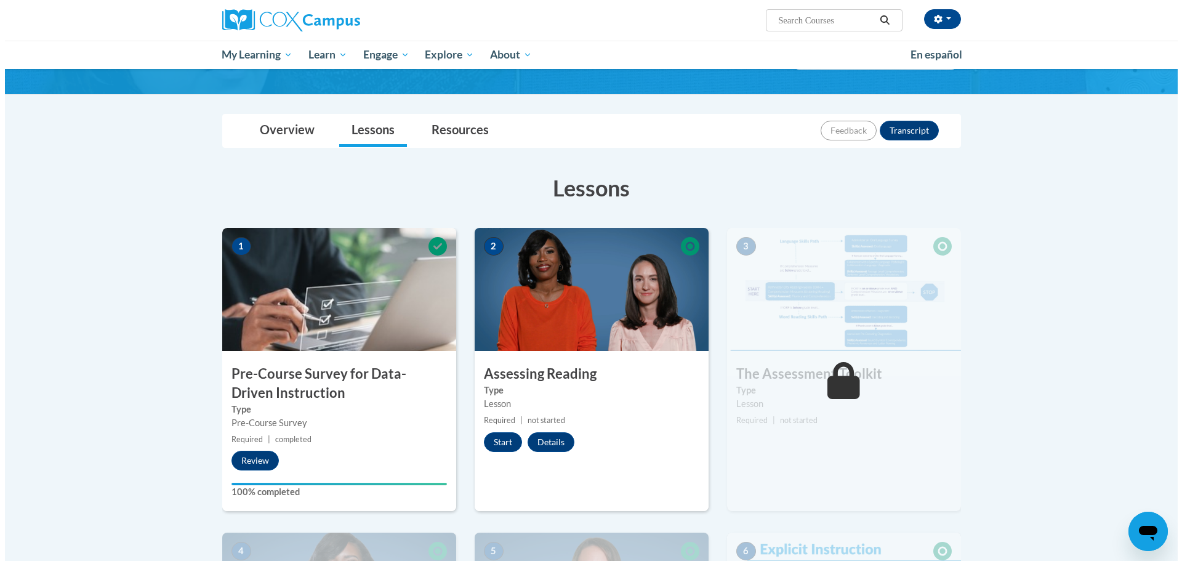
scroll to position [123, 0]
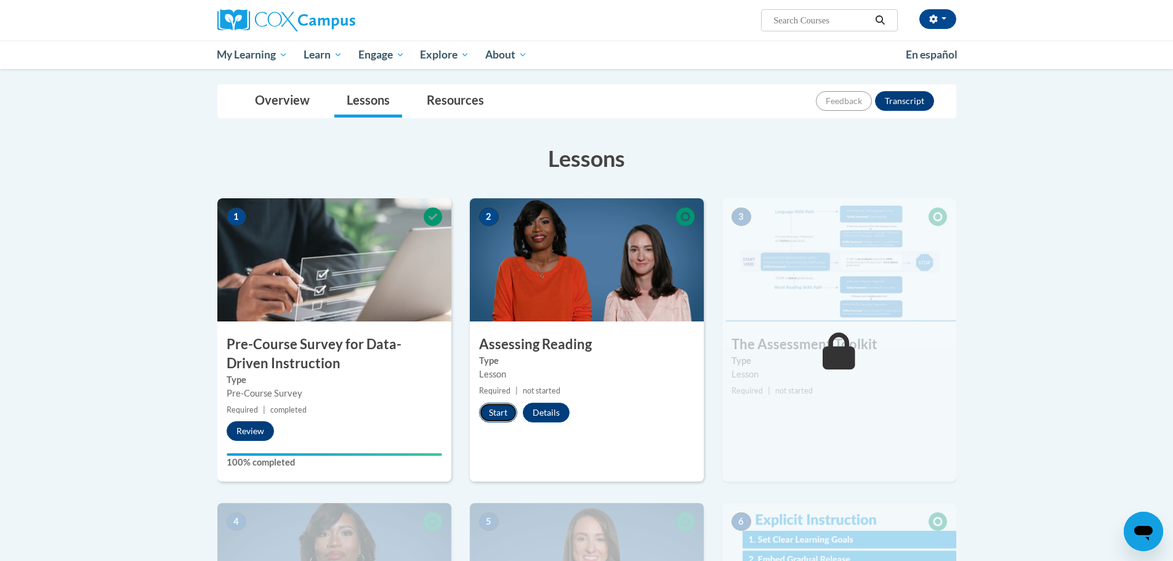
click at [488, 407] on button "Start" at bounding box center [498, 413] width 38 height 20
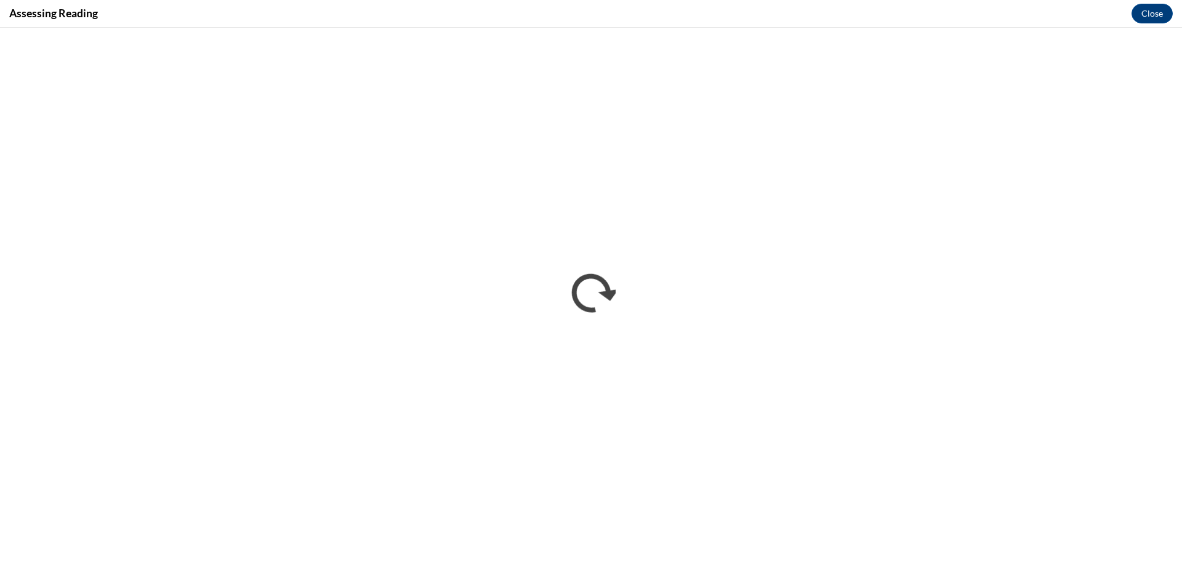
scroll to position [0, 0]
